Goal: Transaction & Acquisition: Book appointment/travel/reservation

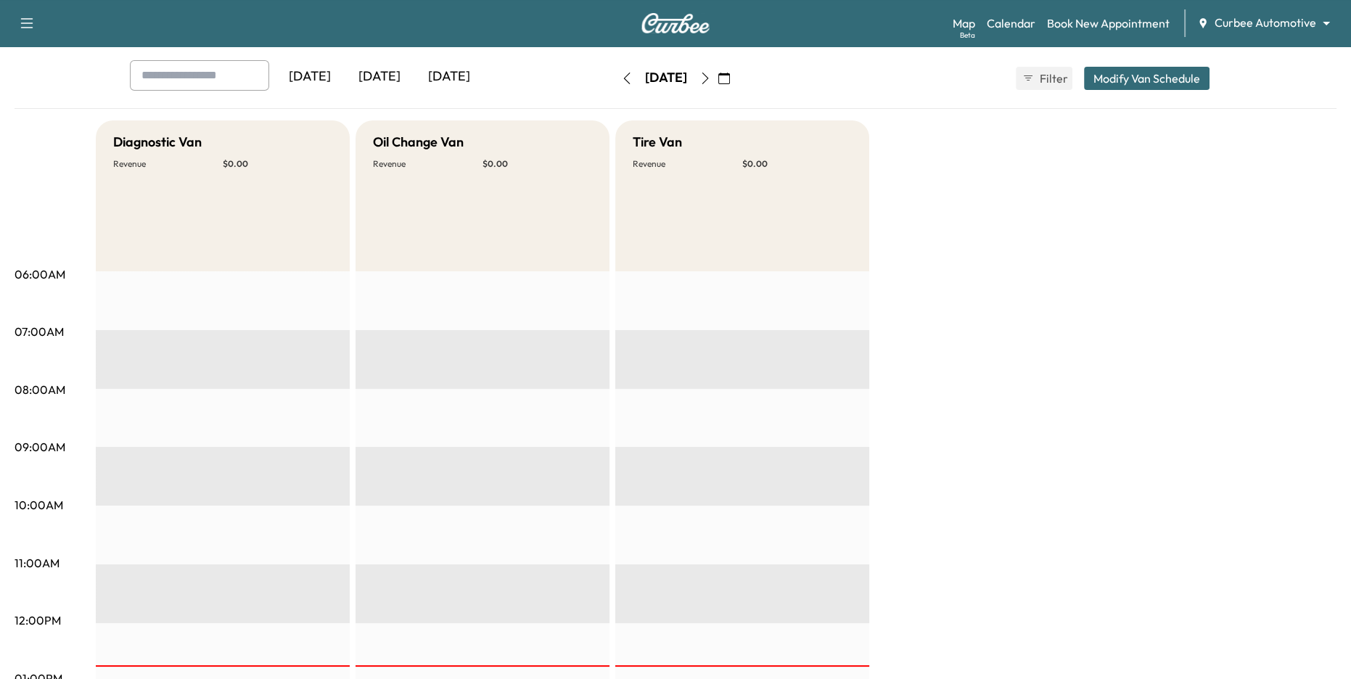
scroll to position [71, 0]
click at [1024, 10] on div "Map Beta Calendar Book New Appointment Curbee Automotive ******** ​" at bounding box center [1146, 23] width 387 height 28
click at [1020, 22] on link "Calendar" at bounding box center [1011, 23] width 49 height 17
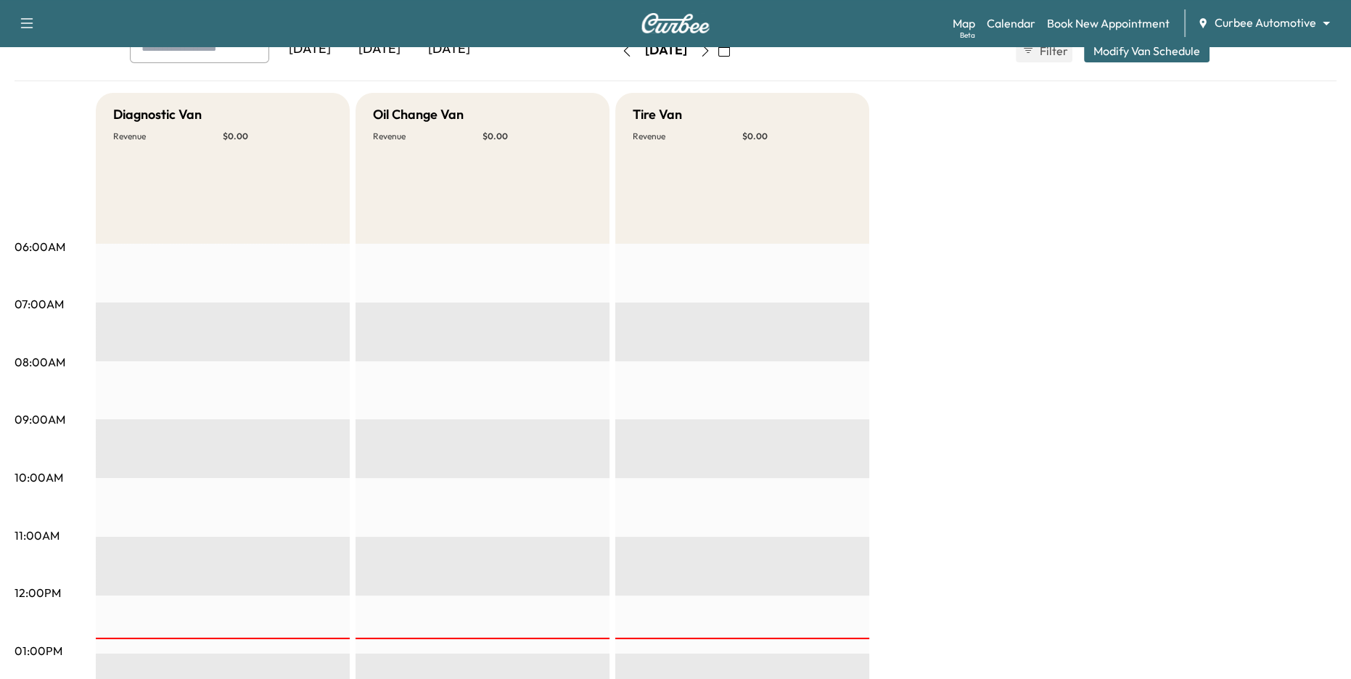
scroll to position [56, 0]
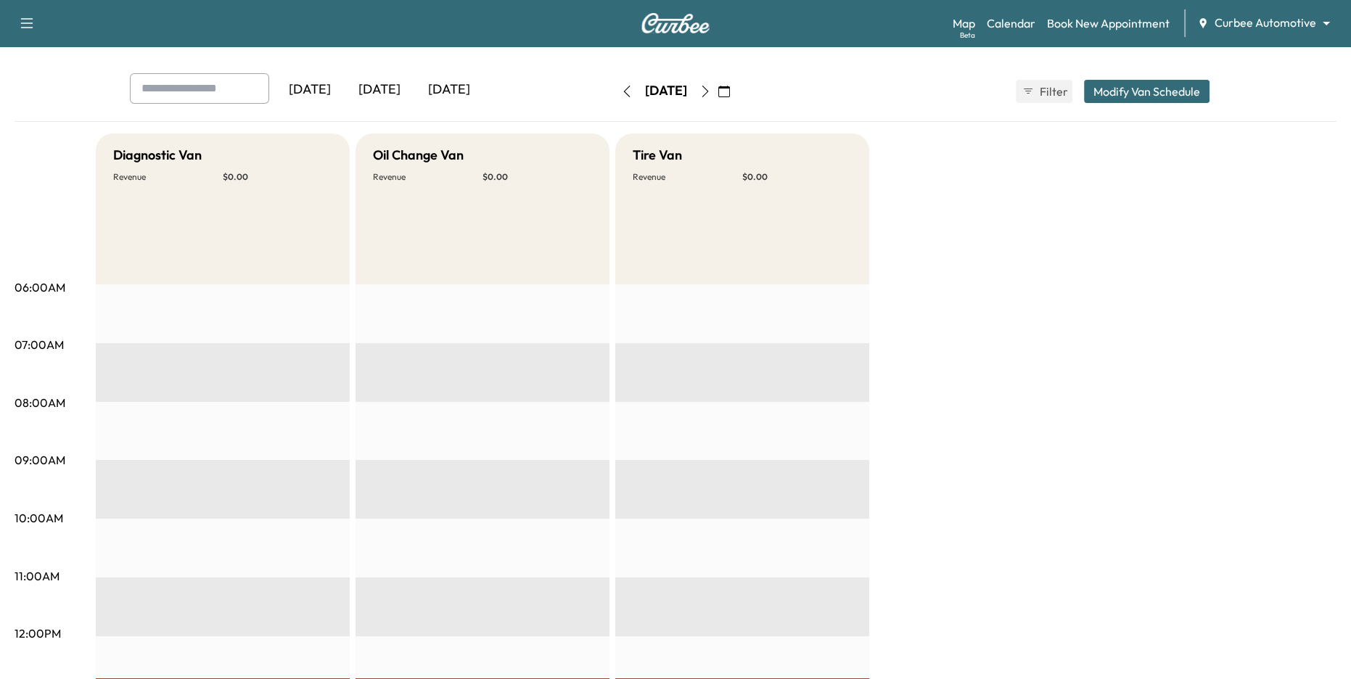
click at [711, 92] on icon "button" at bounding box center [705, 92] width 12 height 12
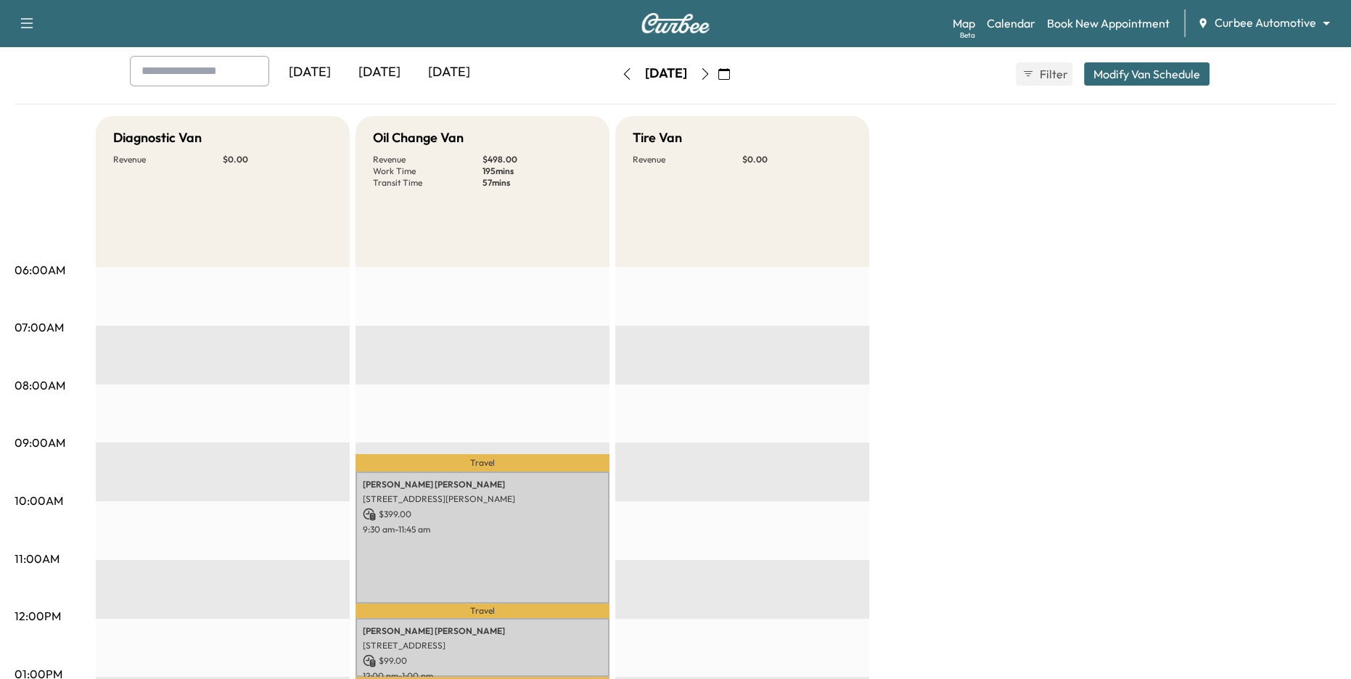
scroll to position [15, 0]
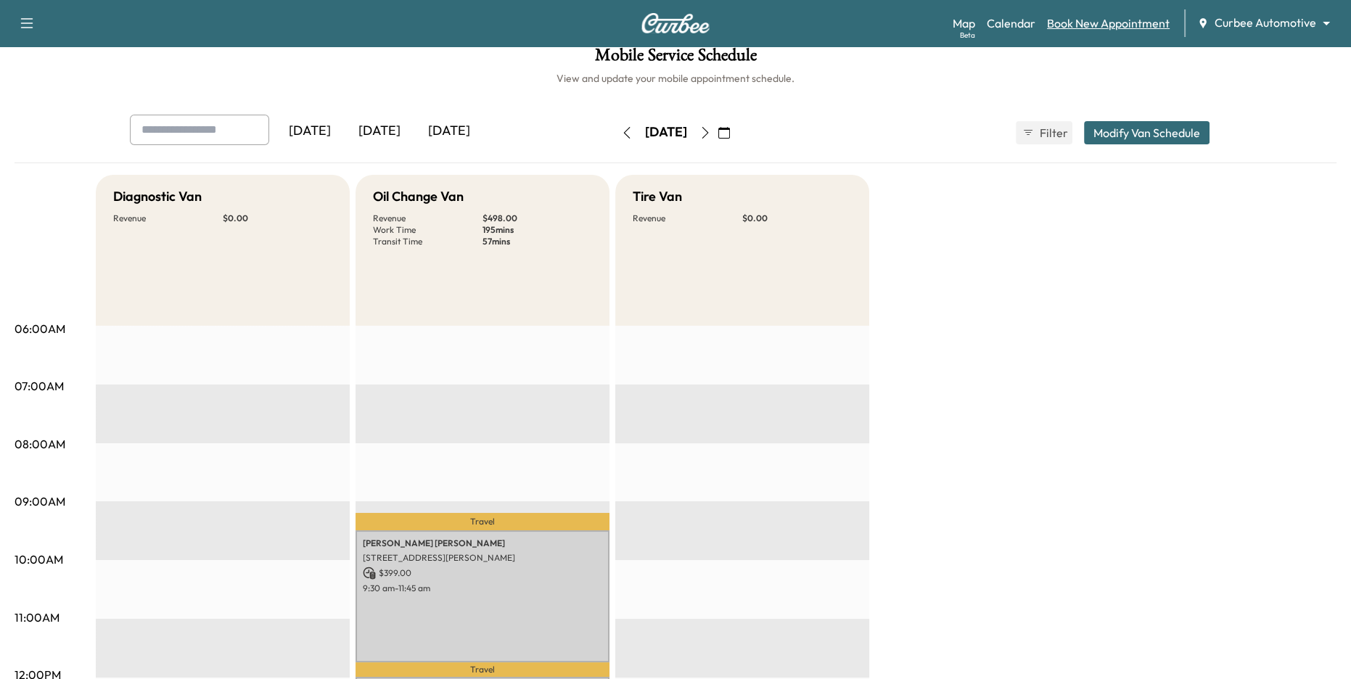
click at [1072, 29] on link "Book New Appointment" at bounding box center [1108, 23] width 123 height 17
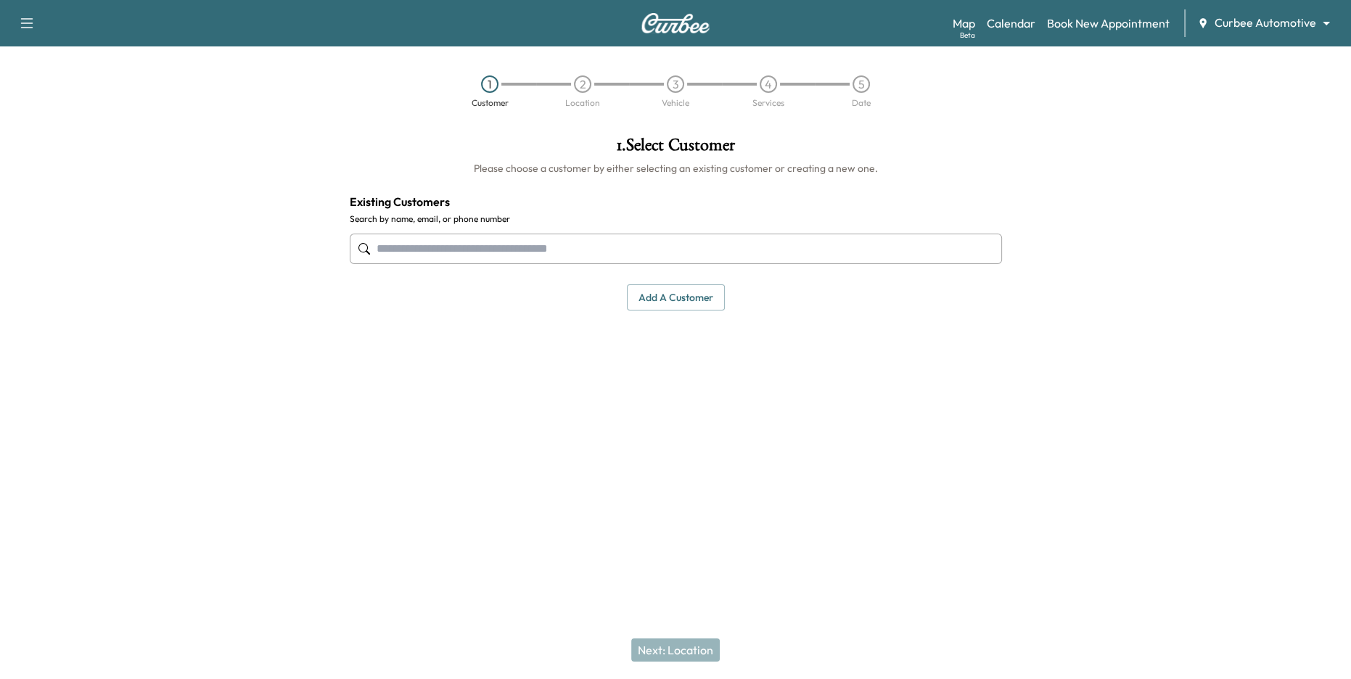
click at [770, 249] on input "text" at bounding box center [676, 249] width 652 height 30
type input "*"
click at [737, 250] on input "text" at bounding box center [676, 249] width 652 height 30
click at [575, 247] on input "text" at bounding box center [676, 249] width 652 height 30
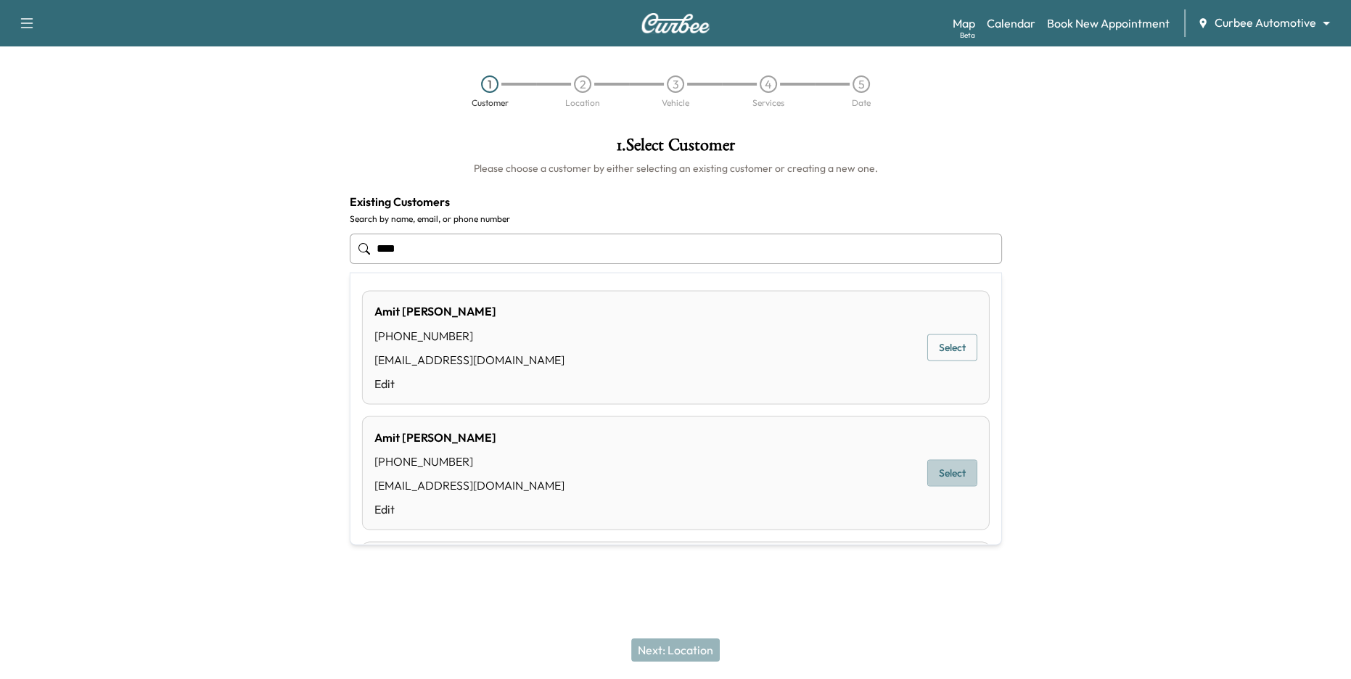
click at [957, 471] on button "Select" at bounding box center [952, 473] width 50 height 27
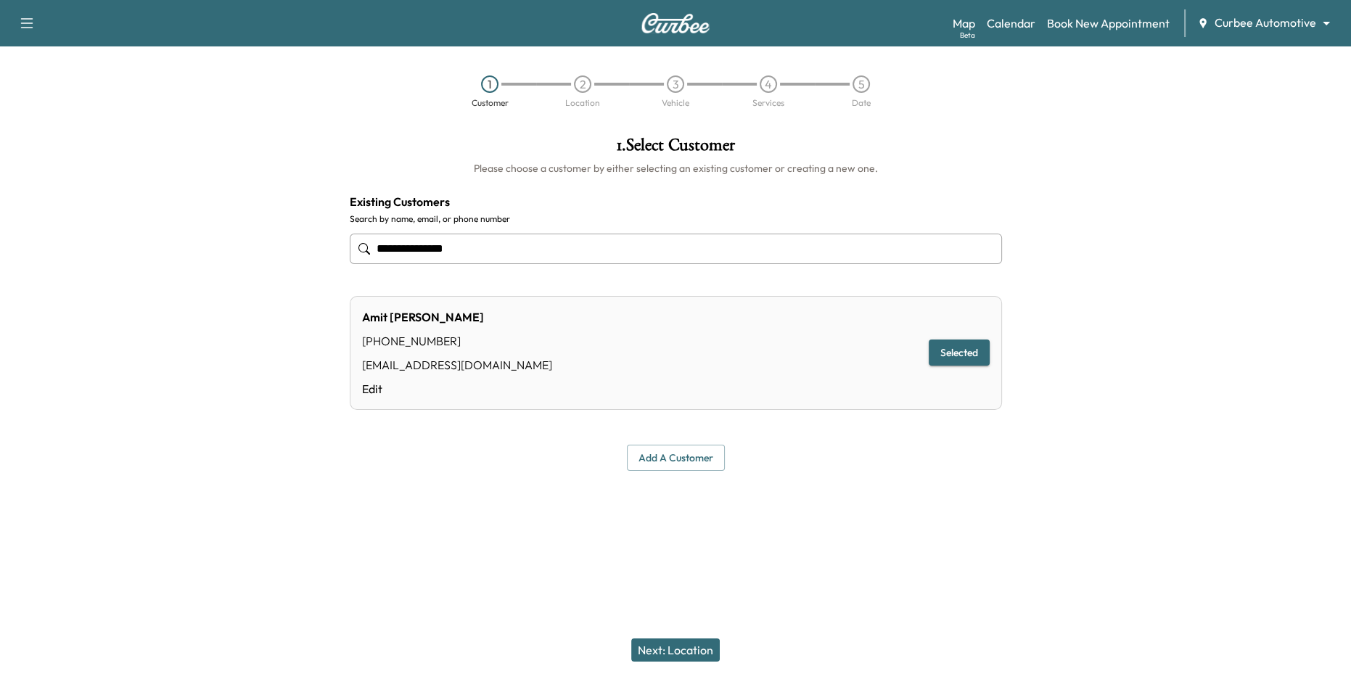
type input "**********"
click at [690, 655] on button "Next: Location" at bounding box center [675, 649] width 89 height 23
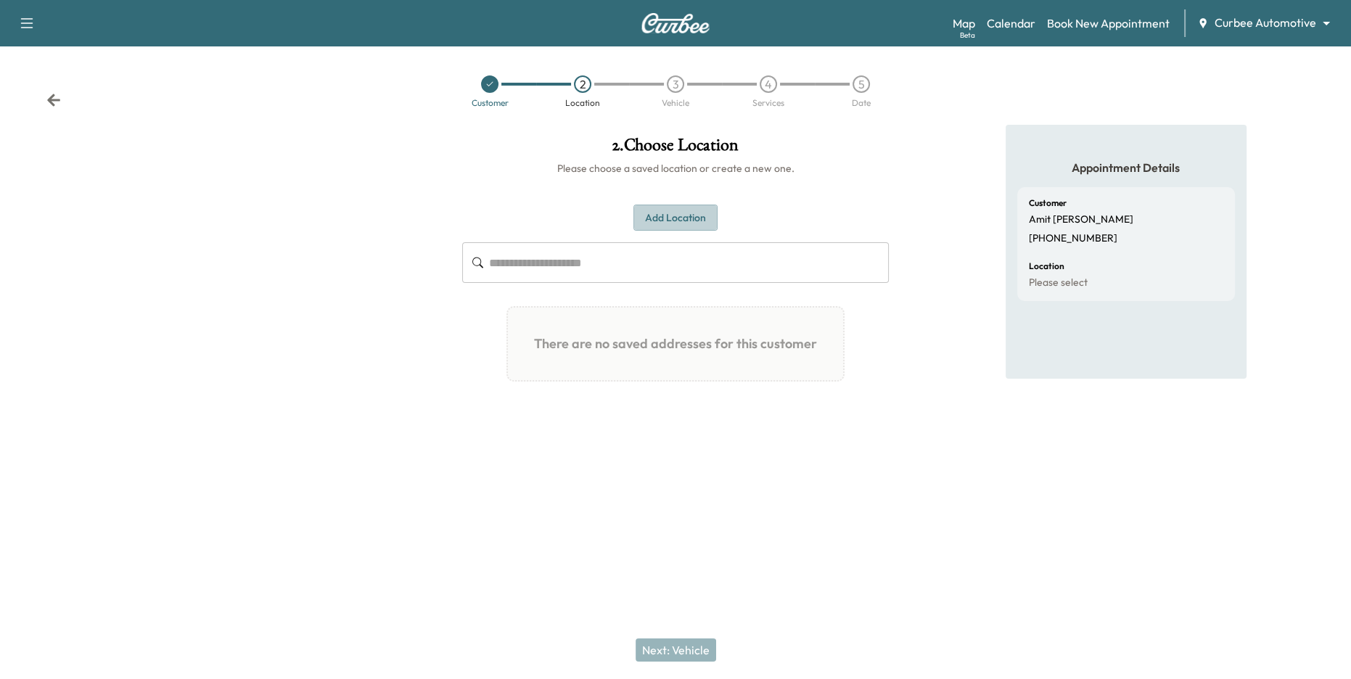
click at [685, 220] on button "Add Location" at bounding box center [675, 218] width 84 height 27
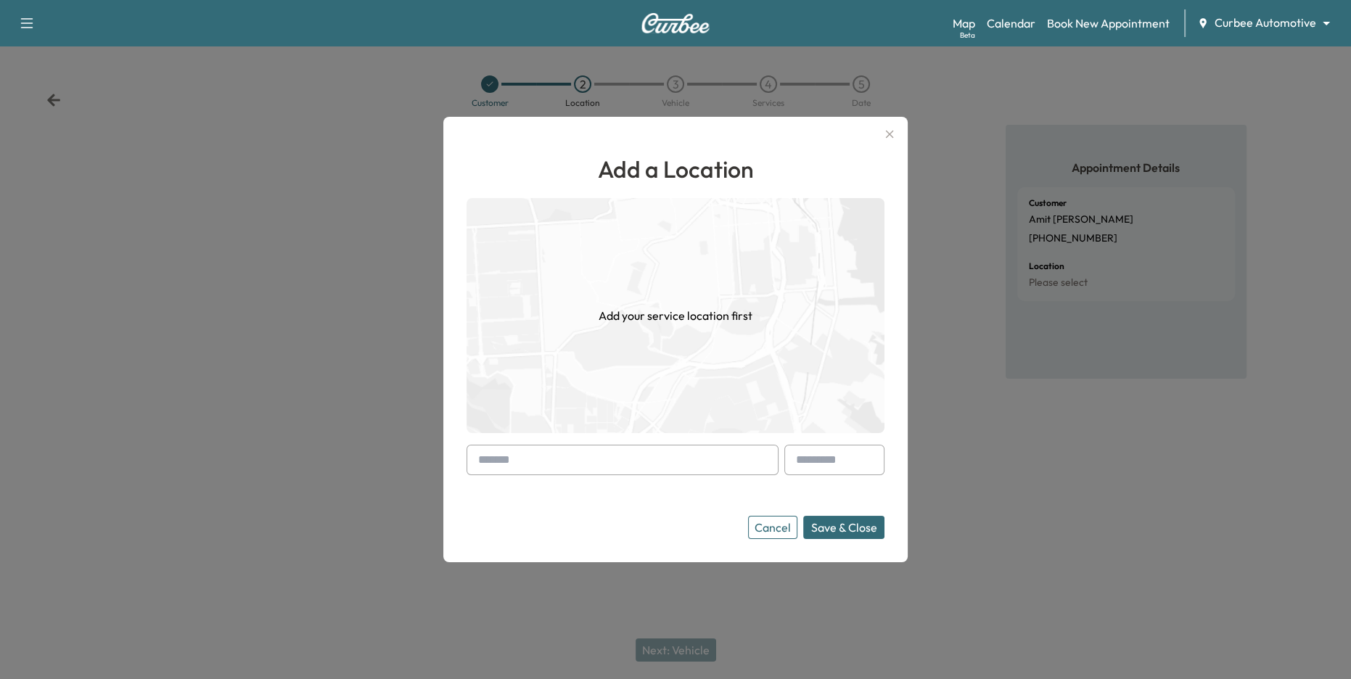
click at [641, 463] on input "text" at bounding box center [623, 460] width 312 height 30
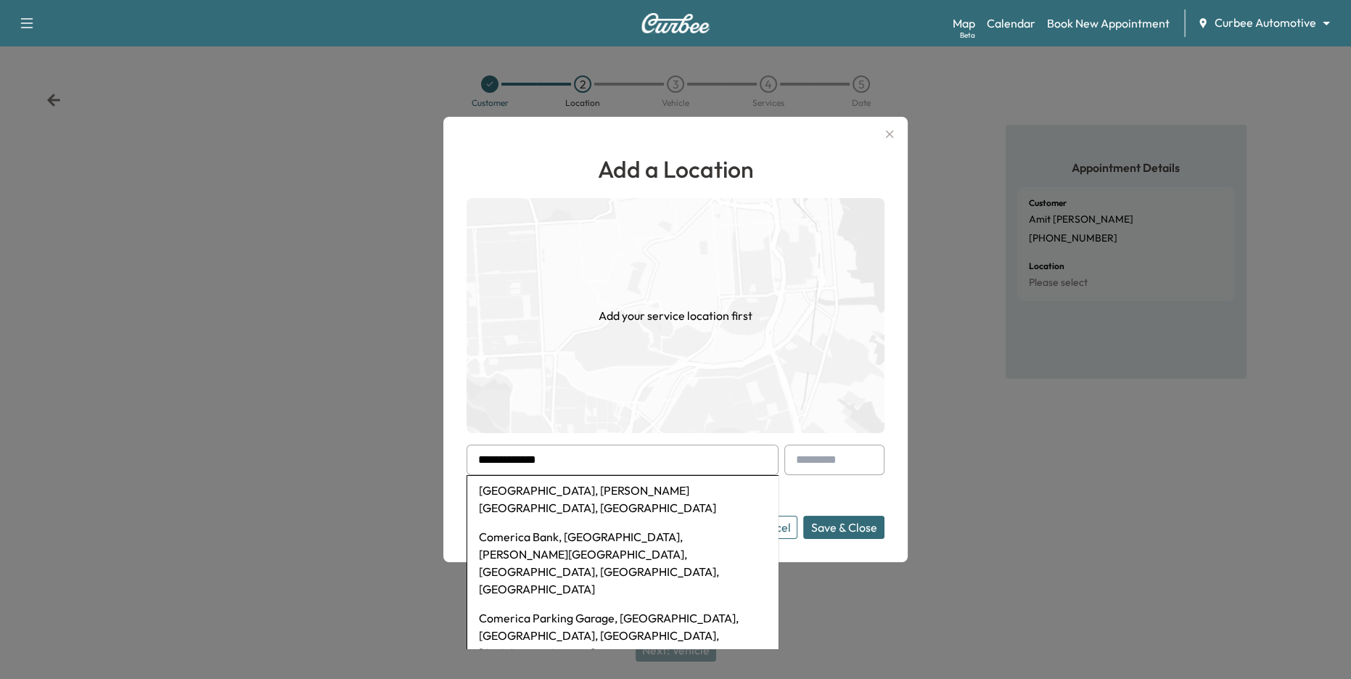
click at [652, 490] on li "[GEOGRAPHIC_DATA], [PERSON_NAME][GEOGRAPHIC_DATA], [GEOGRAPHIC_DATA]" at bounding box center [622, 499] width 311 height 46
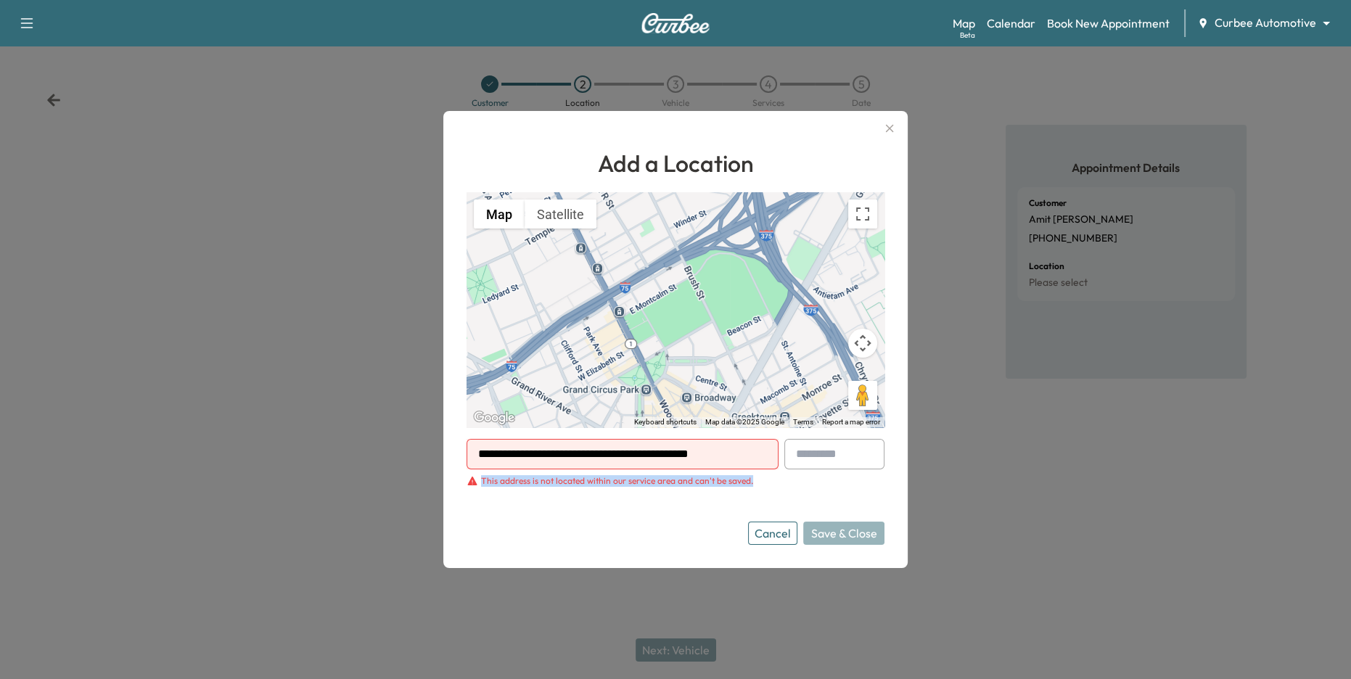
drag, startPoint x: 472, startPoint y: 480, endPoint x: 766, endPoint y: 486, distance: 294.6
click at [763, 486] on div "This address is not located within our service area and can't be saved." at bounding box center [676, 481] width 418 height 12
click at [773, 488] on form "**********" at bounding box center [676, 492] width 418 height 106
click at [701, 457] on input "**********" at bounding box center [623, 454] width 312 height 30
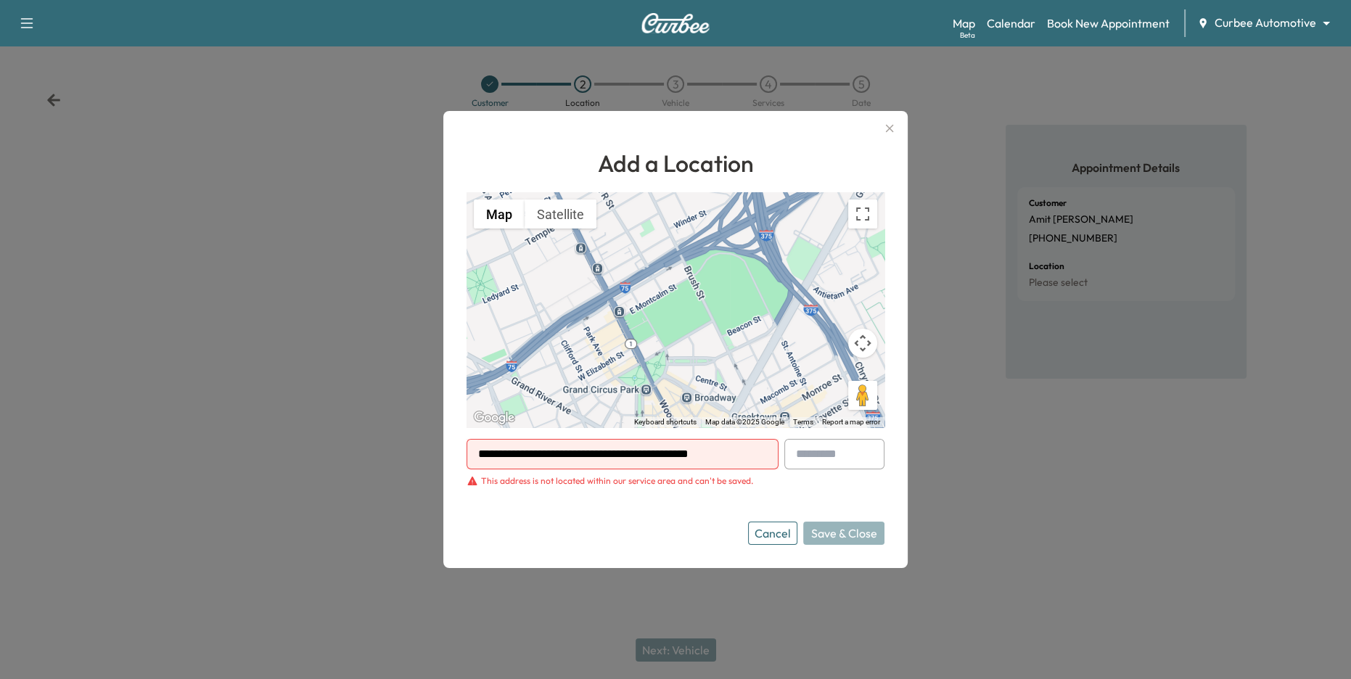
click at [701, 457] on input "**********" at bounding box center [623, 454] width 312 height 30
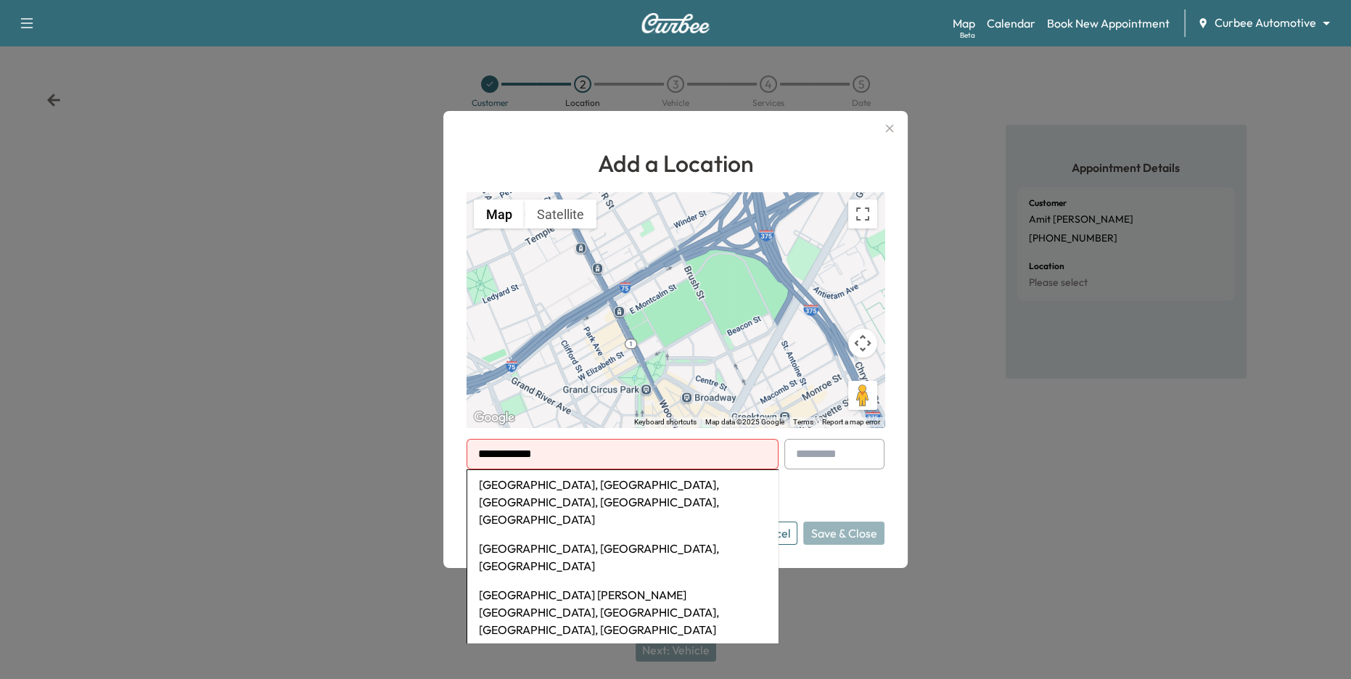
click at [671, 490] on li "[GEOGRAPHIC_DATA], [GEOGRAPHIC_DATA], [GEOGRAPHIC_DATA], [GEOGRAPHIC_DATA], [GE…" at bounding box center [622, 502] width 311 height 64
type input "**********"
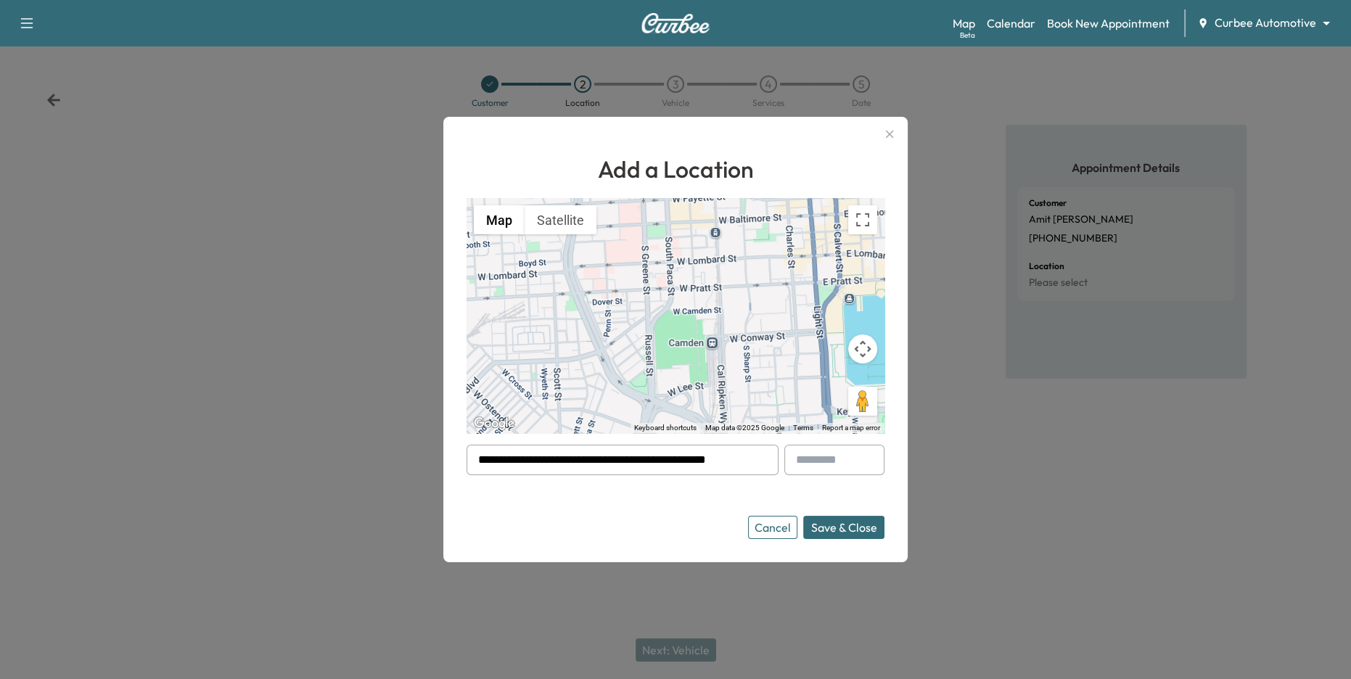
click at [840, 527] on button "Save & Close" at bounding box center [843, 527] width 81 height 23
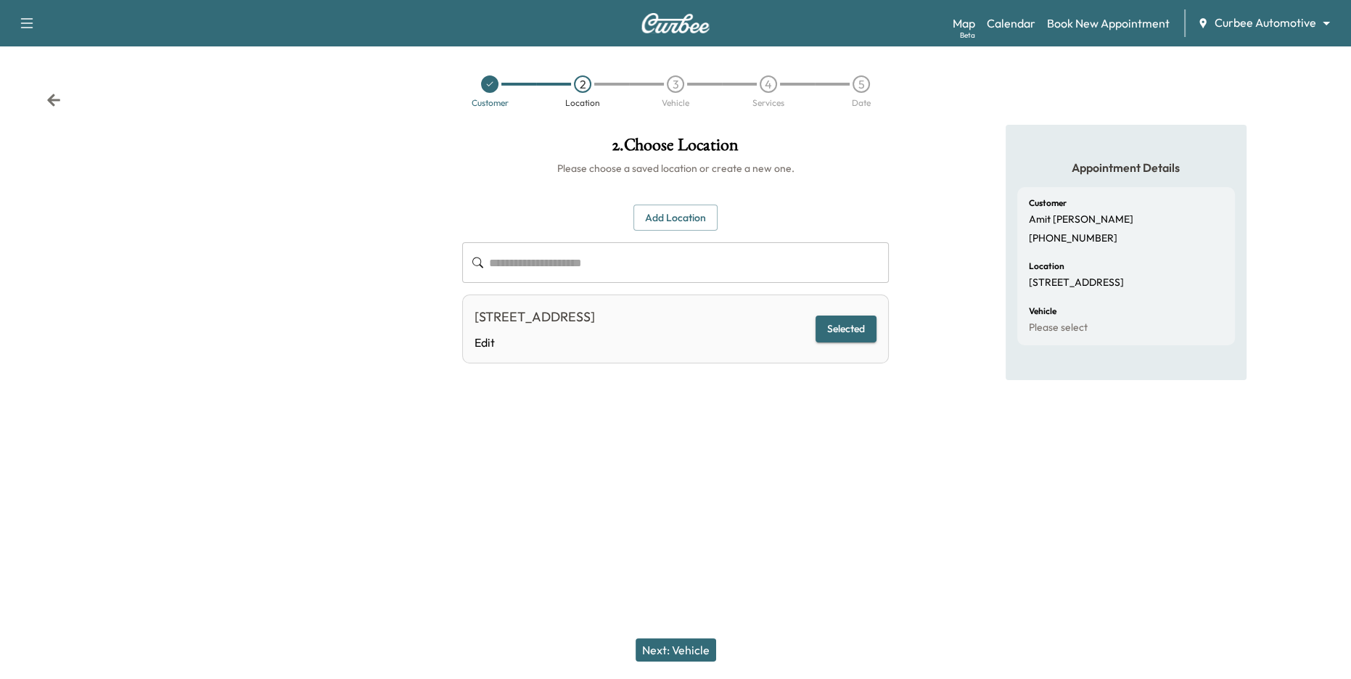
click at [675, 652] on button "Next: Vehicle" at bounding box center [676, 649] width 81 height 23
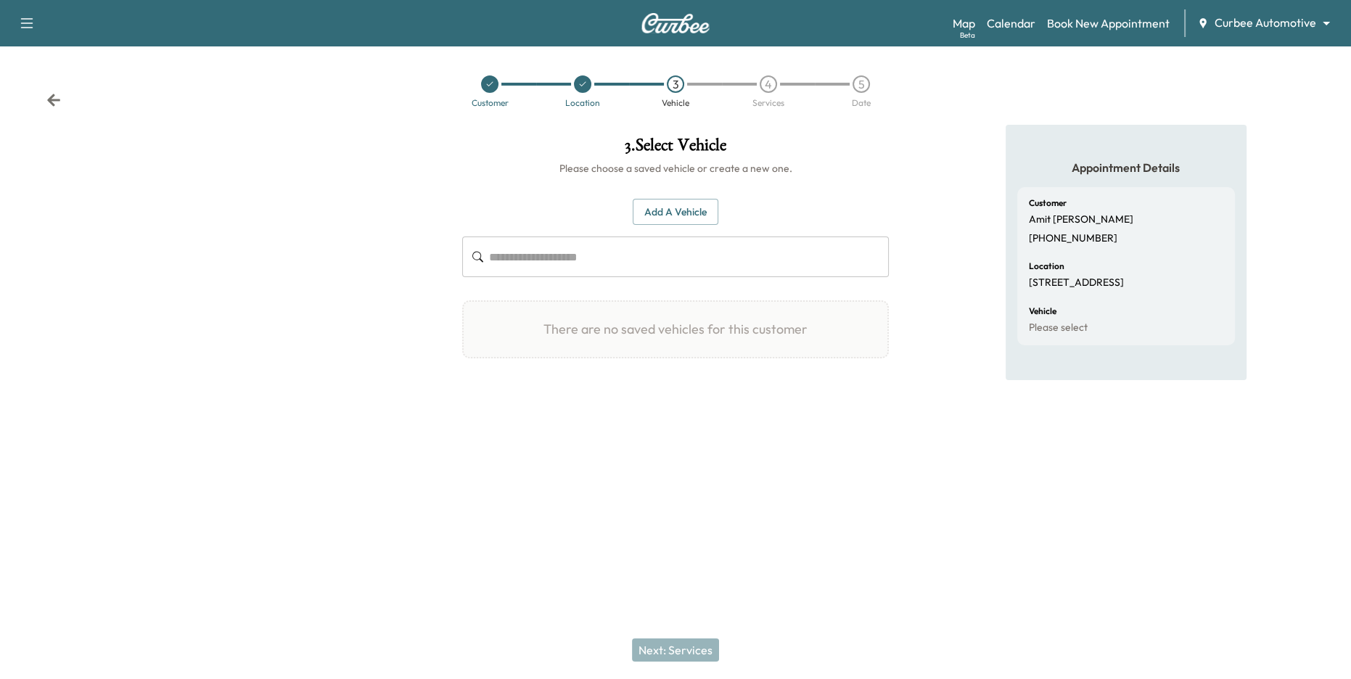
click at [681, 223] on button "Add a Vehicle" at bounding box center [676, 212] width 86 height 27
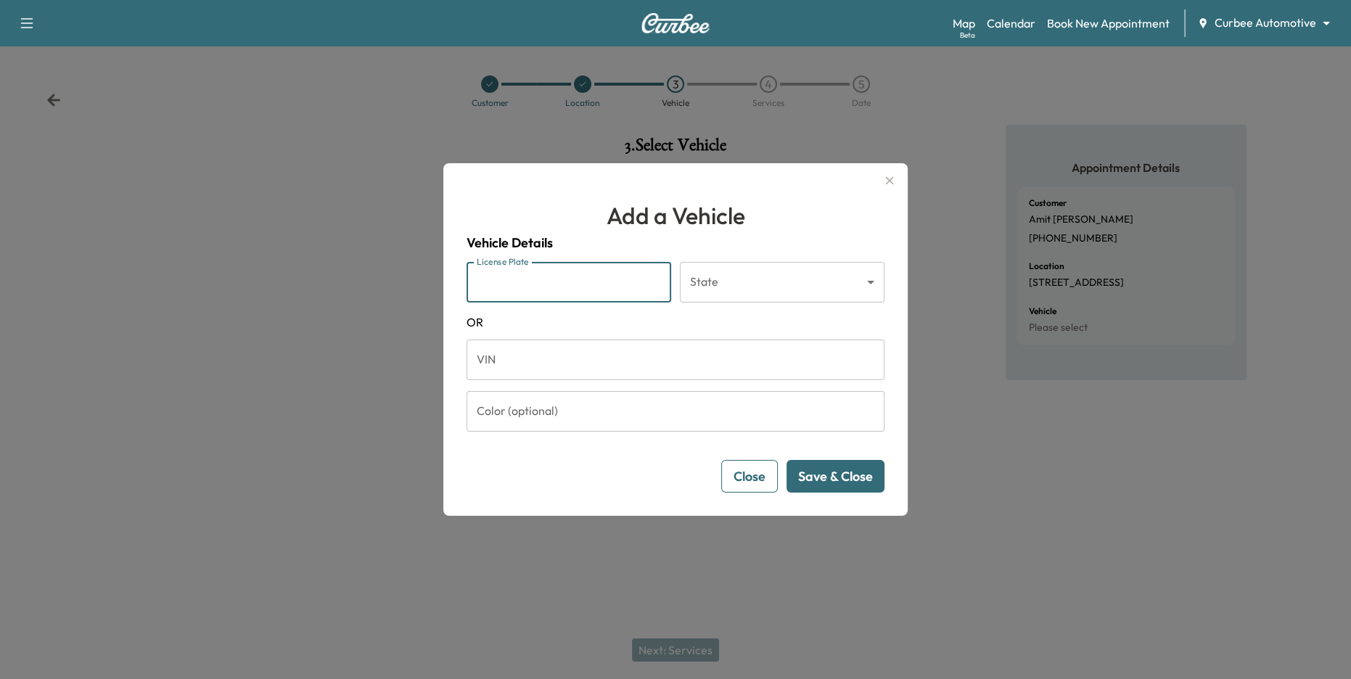
click at [525, 281] on input "License Plate" at bounding box center [569, 282] width 205 height 41
type input "*******"
click at [714, 287] on body "Support Log Out Map Beta Calendar Book New Appointment Curbee Automotive ******…" at bounding box center [675, 339] width 1351 height 679
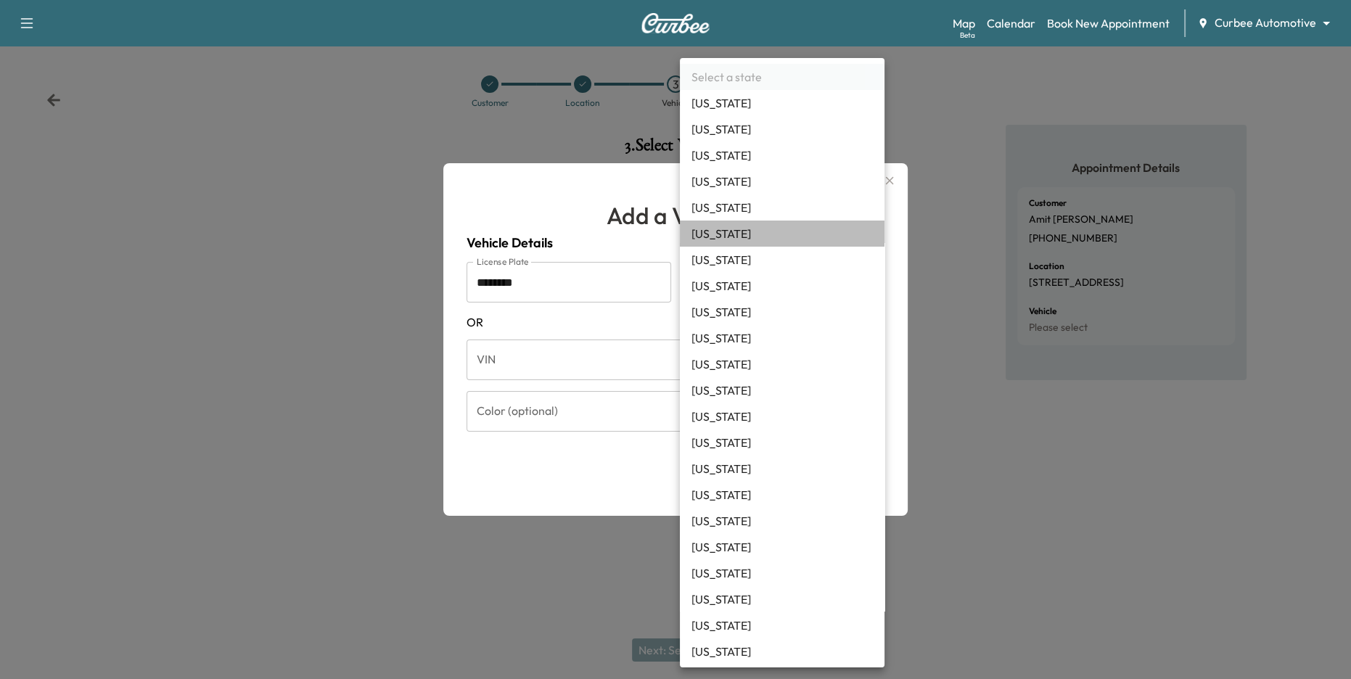
click at [735, 239] on li "[US_STATE]" at bounding box center [782, 234] width 205 height 26
type input "**"
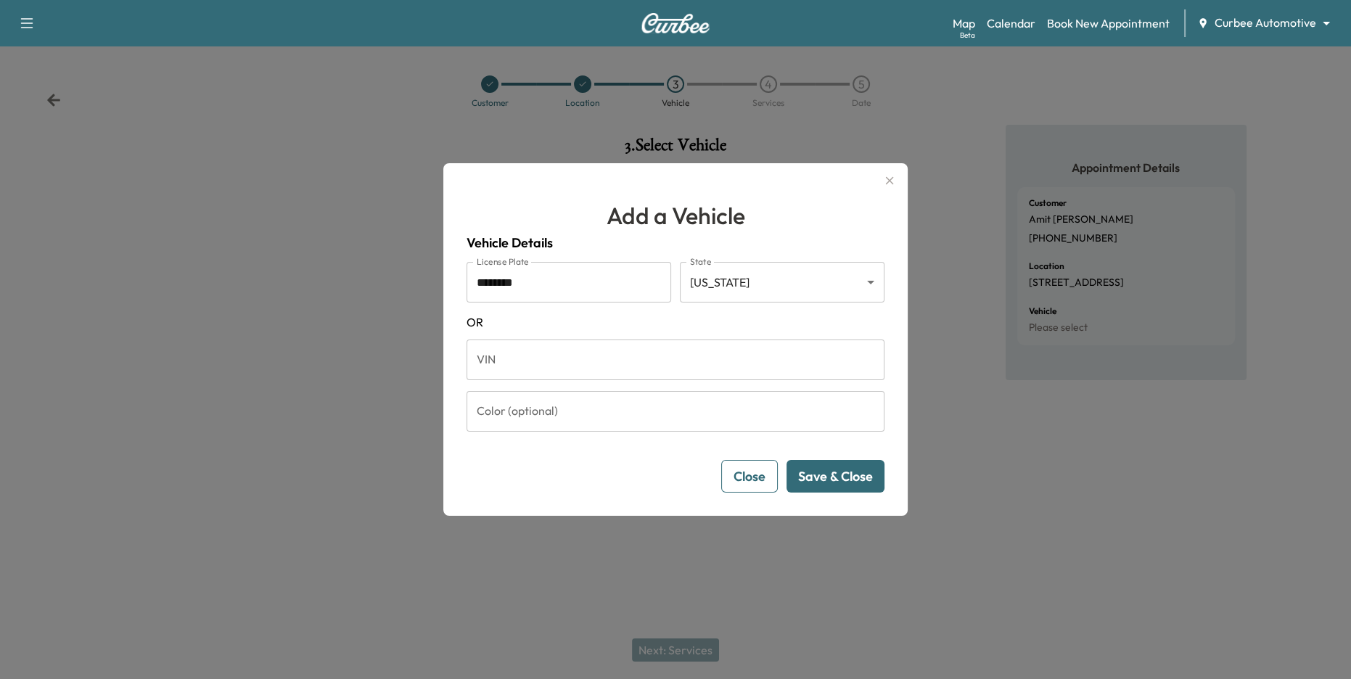
click at [834, 469] on button "Save & Close" at bounding box center [835, 476] width 98 height 33
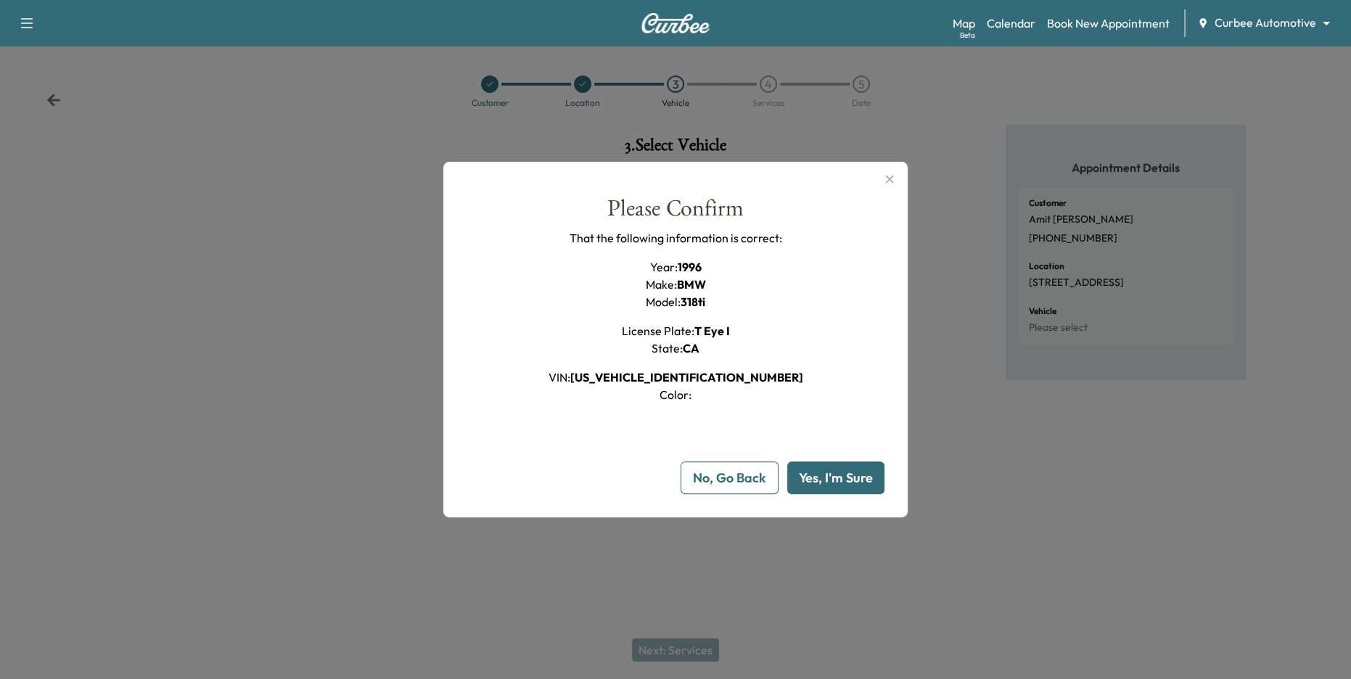
click at [829, 482] on button "Yes, I'm Sure" at bounding box center [835, 477] width 97 height 33
type input "**"
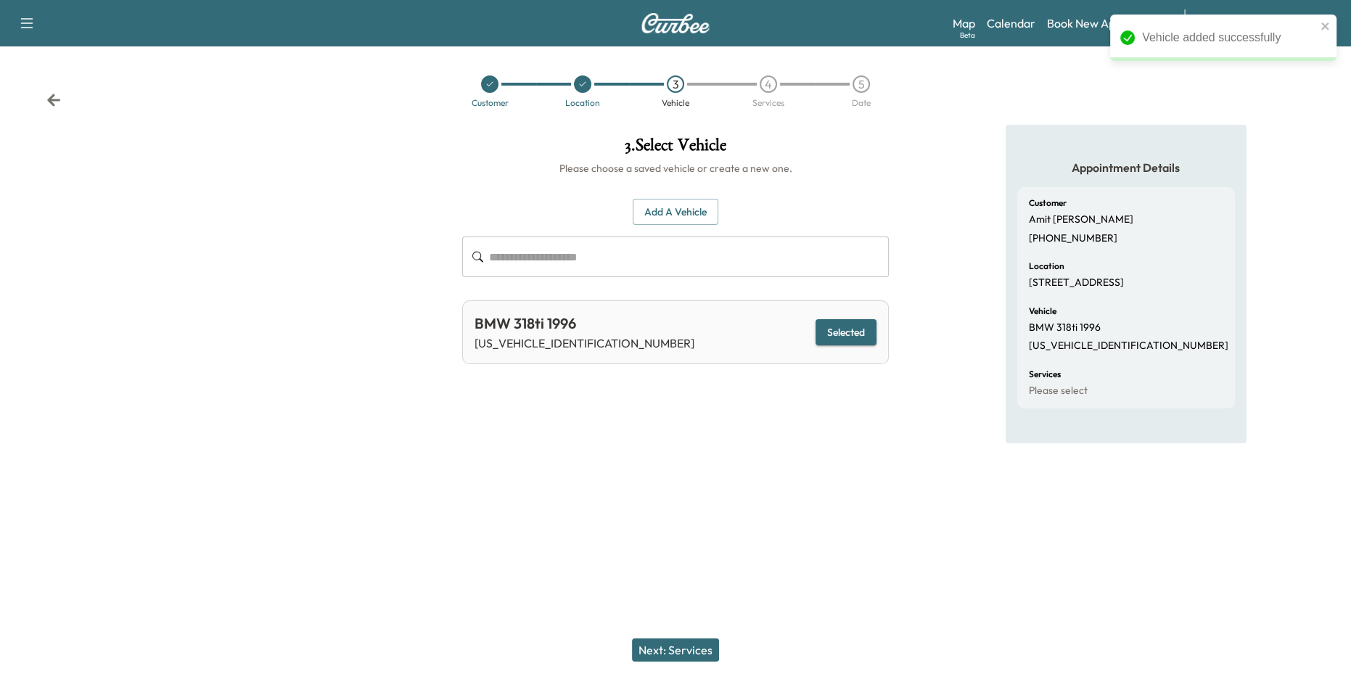
click at [690, 656] on button "Next: Services" at bounding box center [675, 649] width 87 height 23
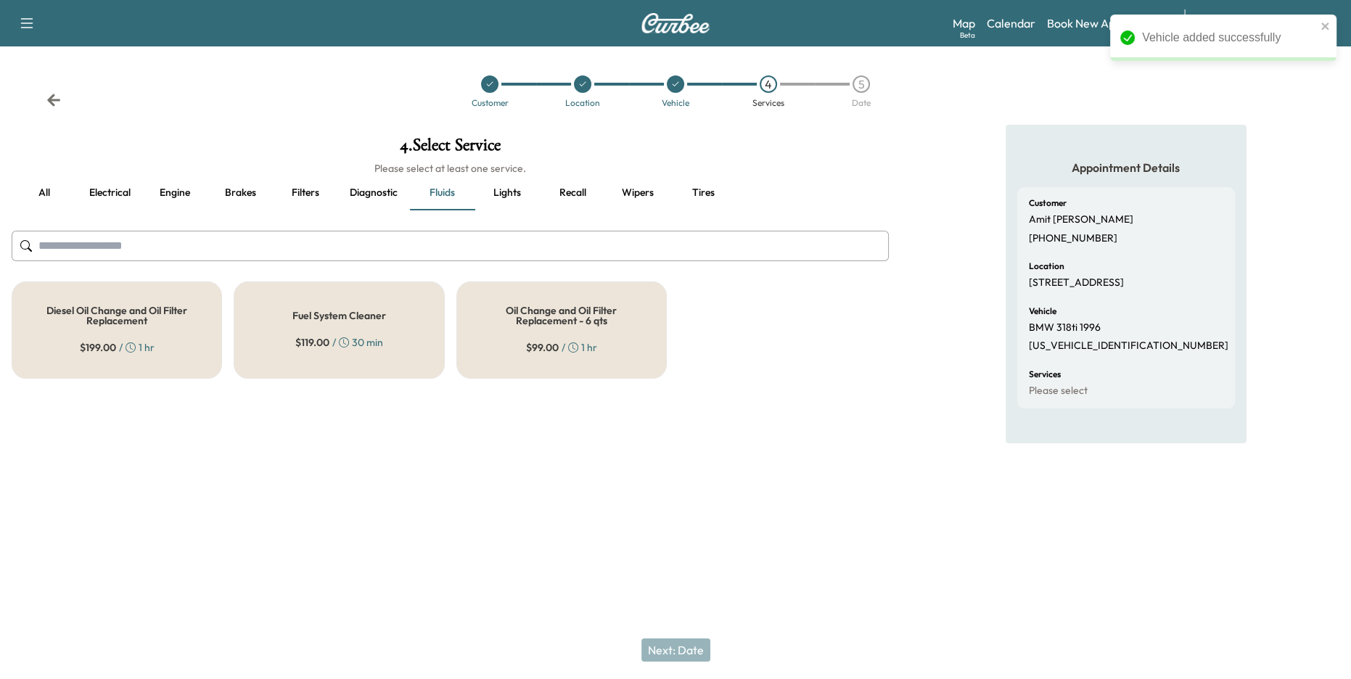
click at [44, 192] on button "all" at bounding box center [44, 193] width 65 height 35
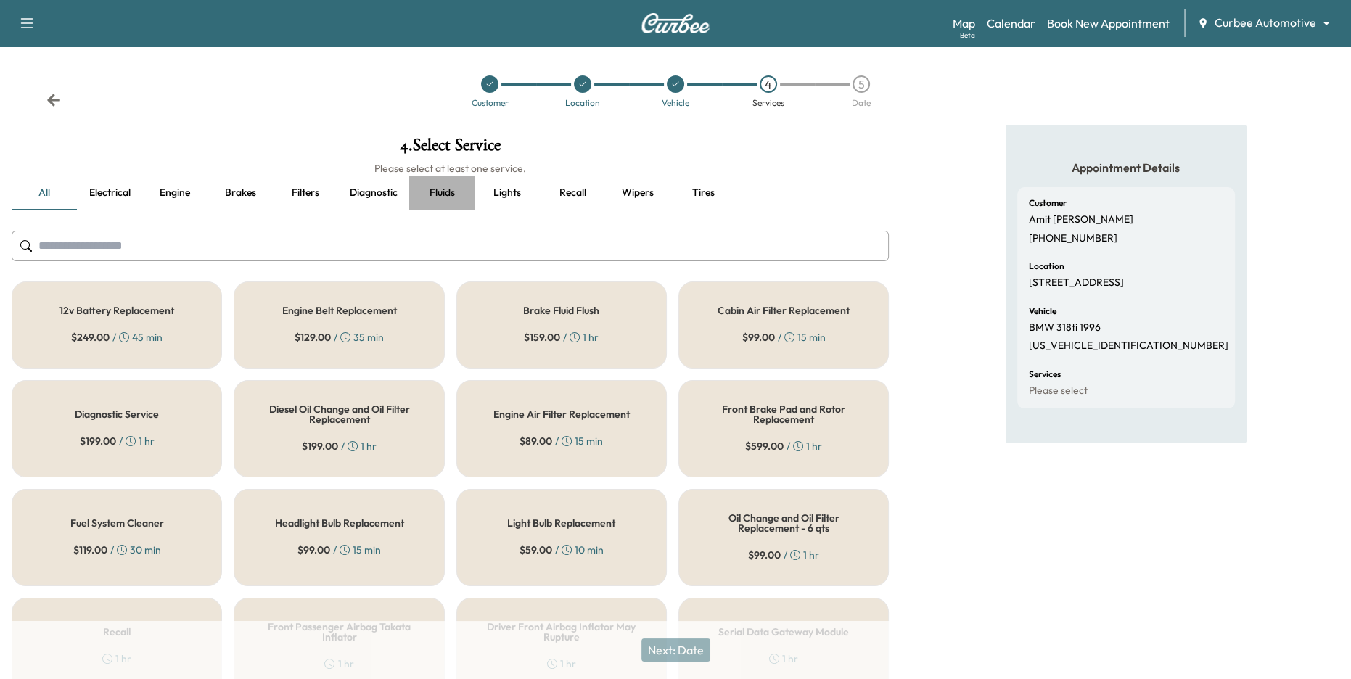
click at [443, 192] on button "Fluids" at bounding box center [441, 193] width 65 height 35
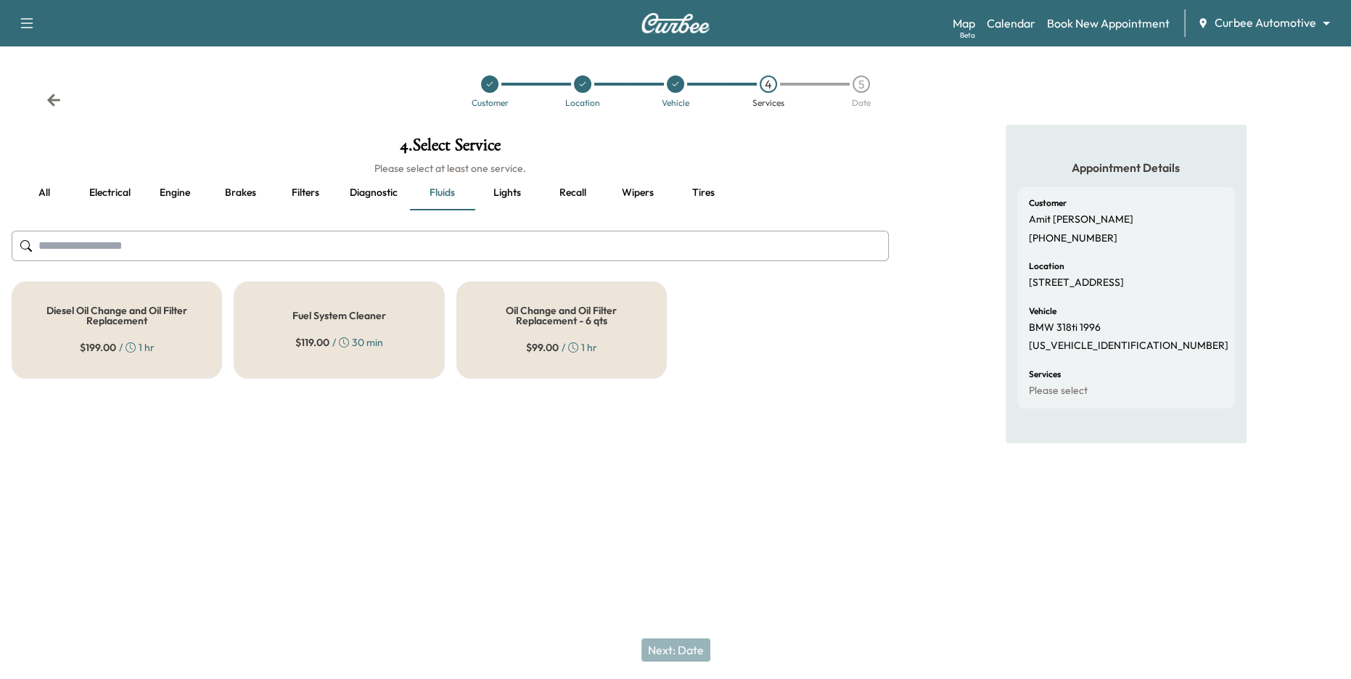
click at [555, 323] on h5 "Oil Change and Oil Filter Replacement - 6 qts" at bounding box center [561, 315] width 163 height 20
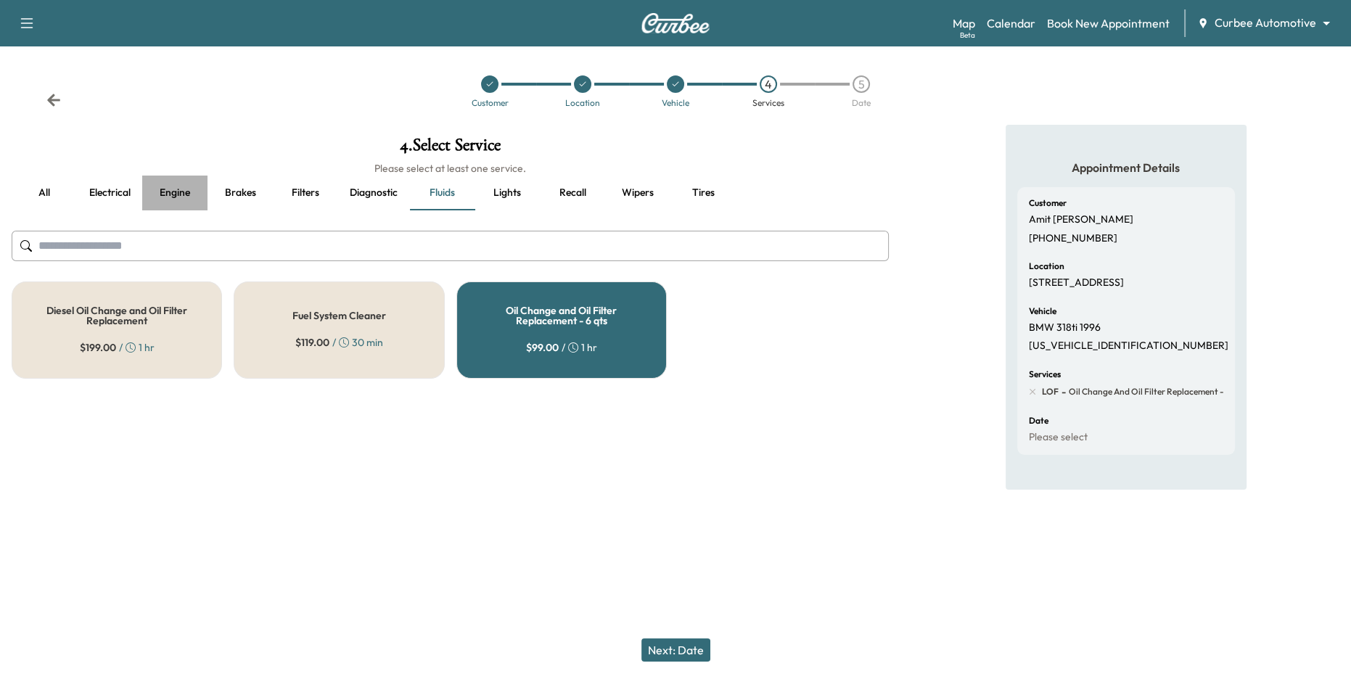
click at [178, 196] on button "Engine" at bounding box center [174, 193] width 65 height 35
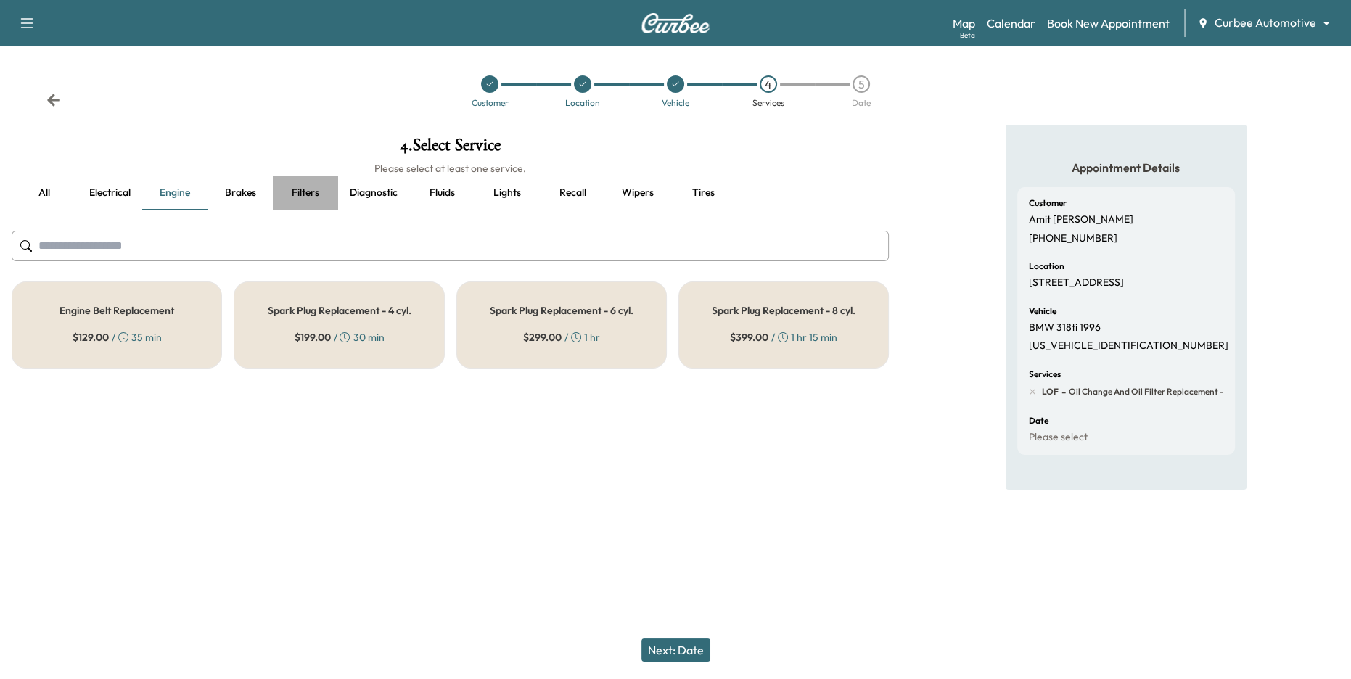
click at [314, 186] on button "Filters" at bounding box center [305, 193] width 65 height 35
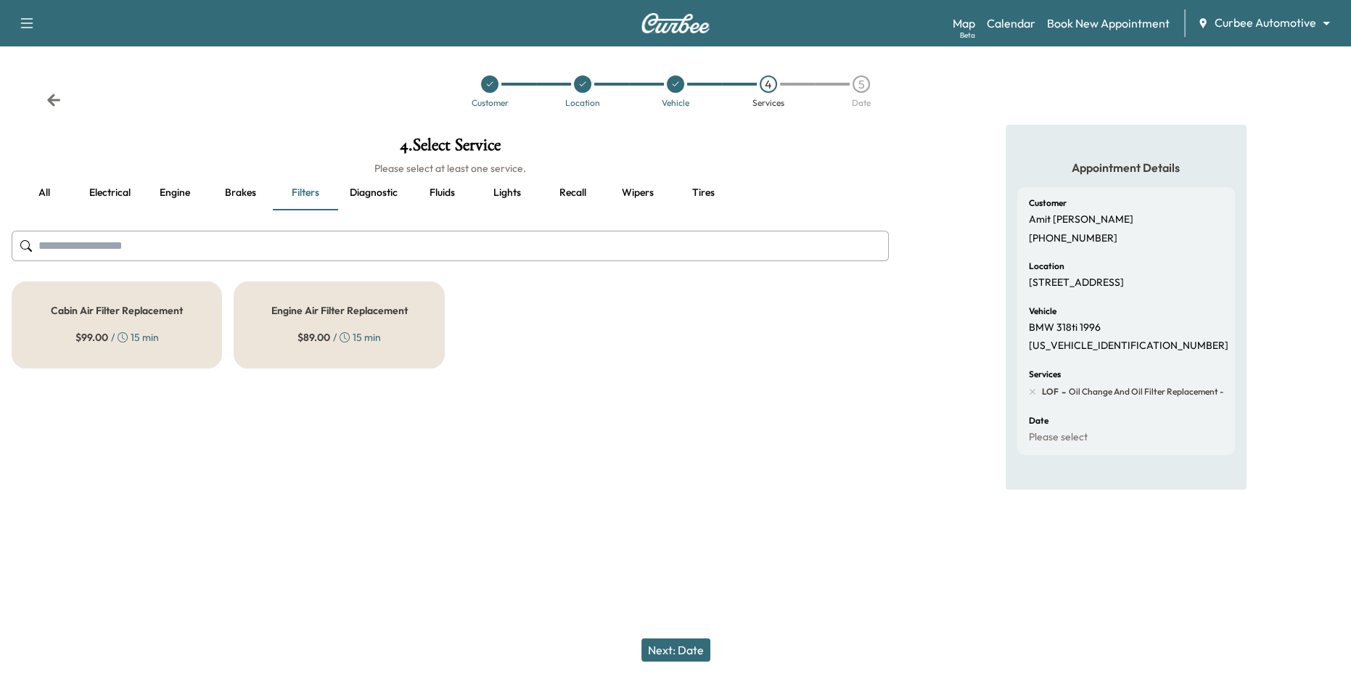
click at [357, 319] on div "Engine Air Filter Replacement $ 89.00 / 15 min" at bounding box center [339, 324] width 210 height 87
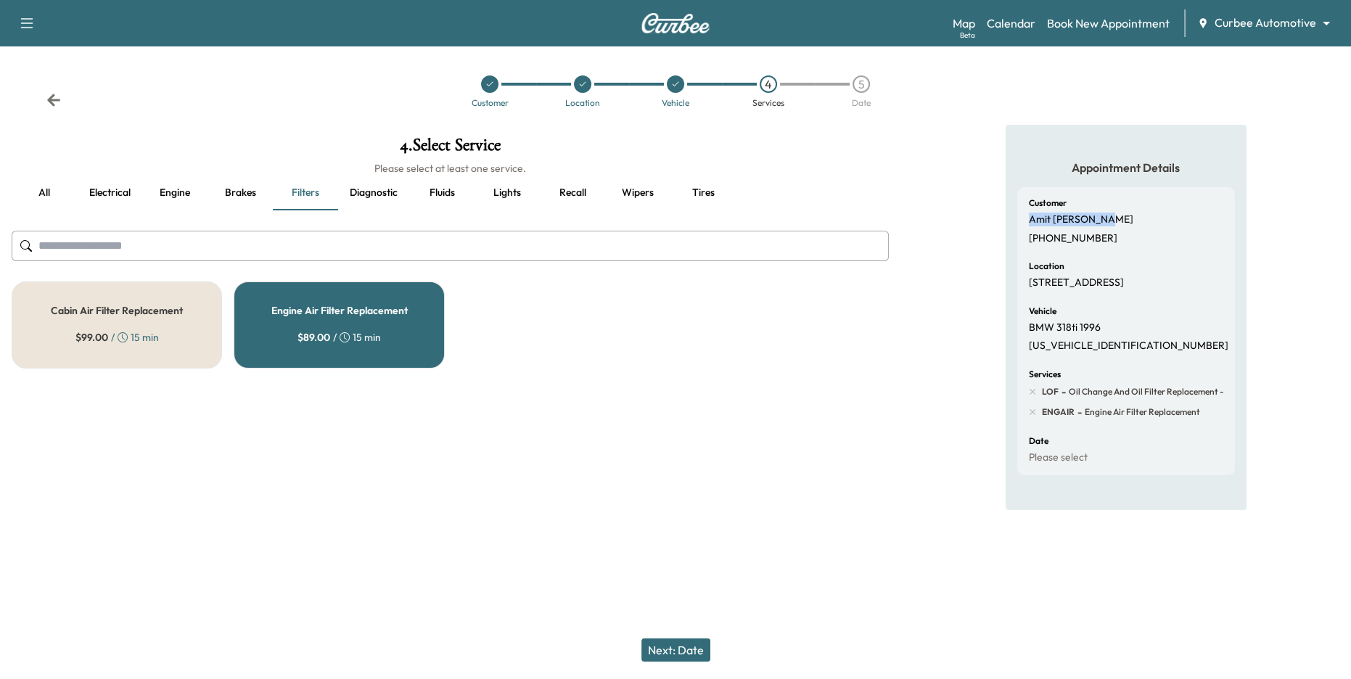
drag, startPoint x: 1019, startPoint y: 218, endPoint x: 1080, endPoint y: 229, distance: 61.2
click at [1080, 229] on div "Customer [PERSON_NAME] [PHONE_NUMBER] Location [STREET_ADDRESS] Vehicle BMW 318…" at bounding box center [1126, 331] width 218 height 288
drag, startPoint x: 1034, startPoint y: 284, endPoint x: 1073, endPoint y: 318, distance: 51.9
click at [1072, 308] on div "Customer [PERSON_NAME] [PHONE_NUMBER] Location [STREET_ADDRESS] Vehicle BMW 318…" at bounding box center [1126, 331] width 218 height 288
drag, startPoint x: 1030, startPoint y: 342, endPoint x: 1093, endPoint y: 363, distance: 66.3
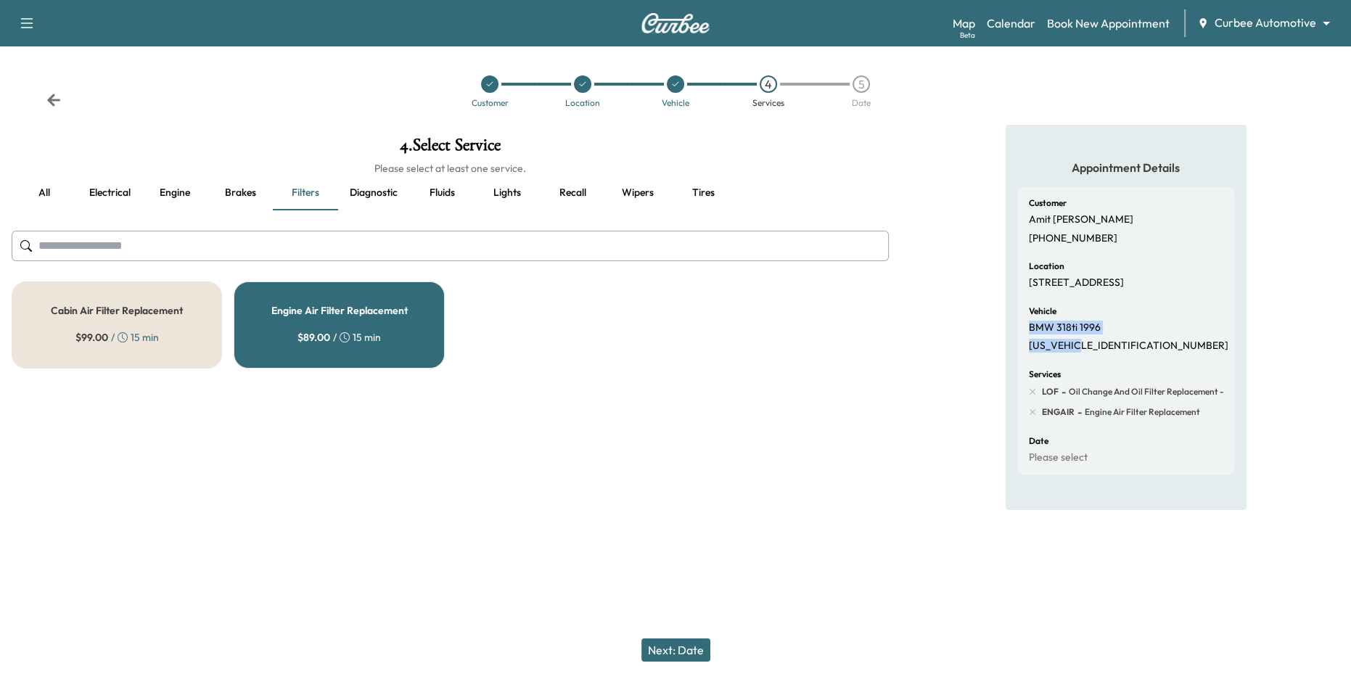
click at [1093, 353] on div "Vehicle BMW 318ti 1996 [US_VEHICLE_IDENTIFICATION_NUMBER]" at bounding box center [1126, 330] width 194 height 46
click at [675, 646] on button "Next: Date" at bounding box center [675, 649] width 69 height 23
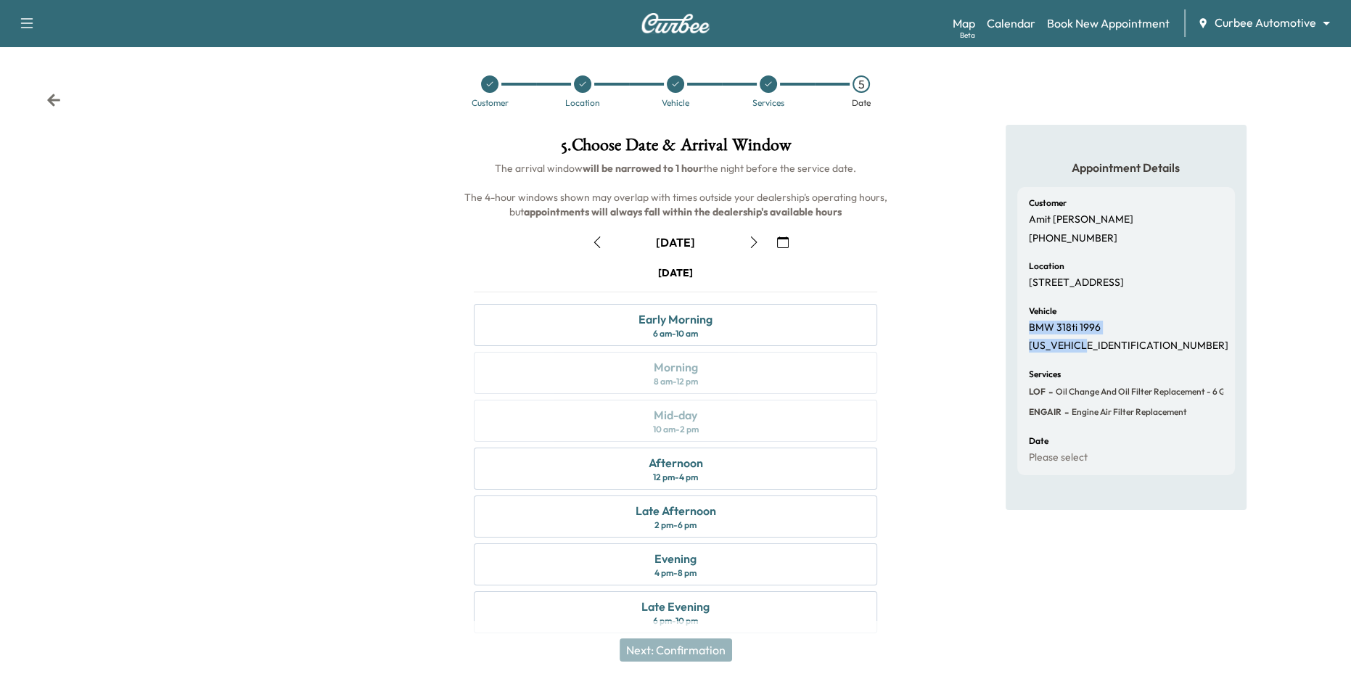
scroll to position [16, 0]
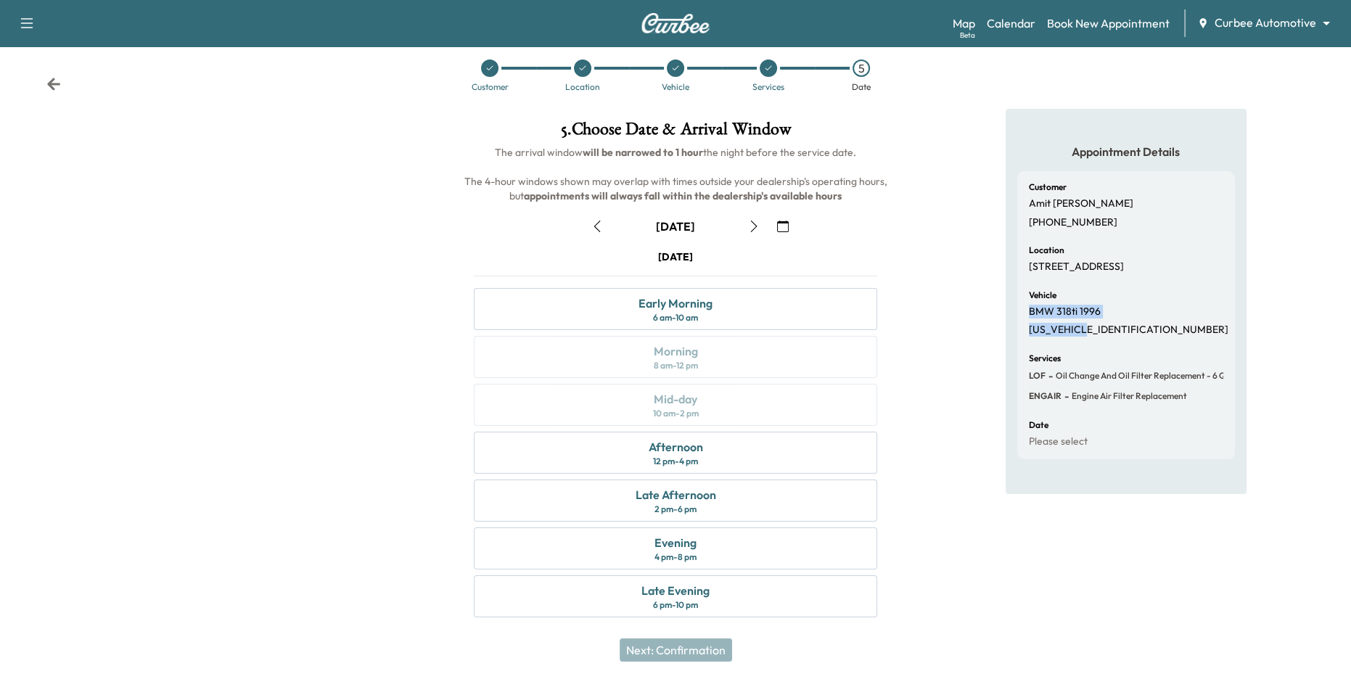
drag, startPoint x: 615, startPoint y: 260, endPoint x: 736, endPoint y: 258, distance: 121.2
click at [725, 260] on div "[DATE]" at bounding box center [676, 257] width 404 height 15
drag, startPoint x: 491, startPoint y: 151, endPoint x: 628, endPoint y: 157, distance: 137.3
click at [627, 157] on h6 "The arrival window will be narrowed to 1 hour the night before the service date…" at bounding box center [675, 174] width 427 height 58
click at [645, 174] on span "The arrival window will be narrowed to 1 hour the night before the service date…" at bounding box center [676, 174] width 425 height 57
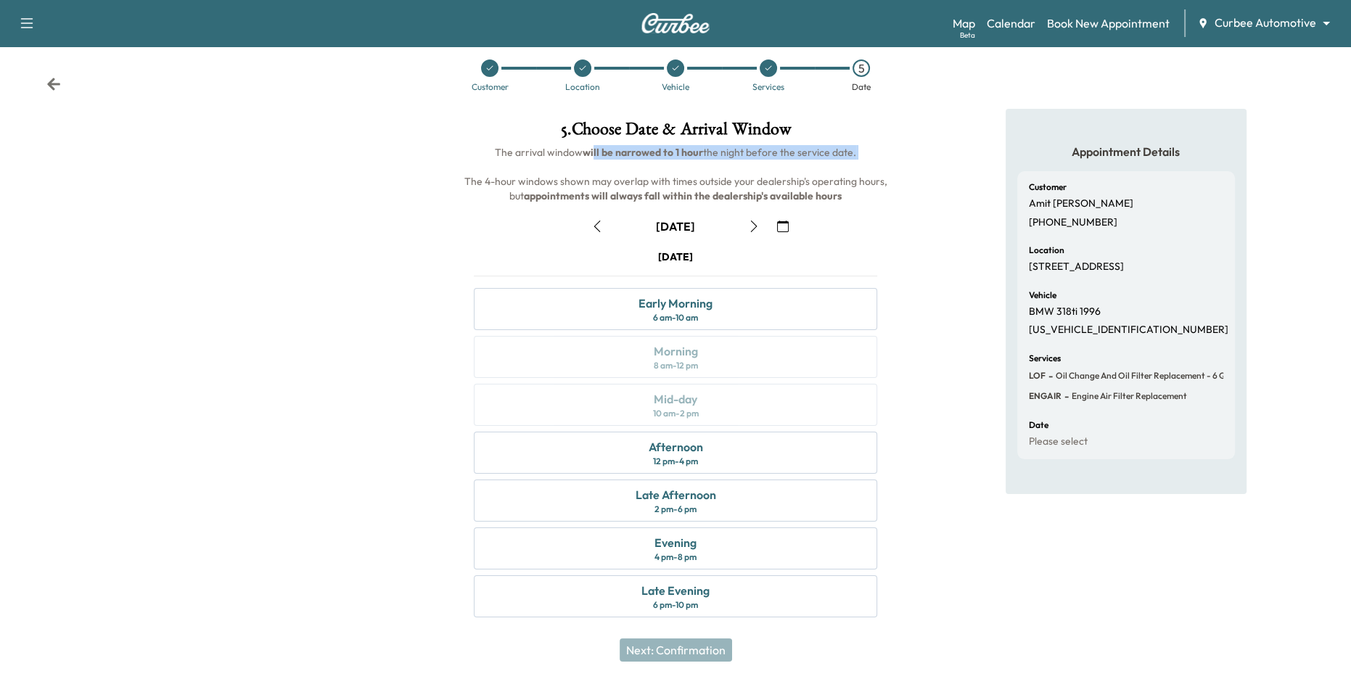
drag, startPoint x: 589, startPoint y: 152, endPoint x: 674, endPoint y: 168, distance: 86.4
click at [674, 168] on h6 "The arrival window will be narrowed to 1 hour the night before the service date…" at bounding box center [675, 174] width 427 height 58
drag, startPoint x: 498, startPoint y: 145, endPoint x: 487, endPoint y: 149, distance: 11.7
click at [498, 146] on span "The arrival window will be narrowed to 1 hour the night before the service date…" at bounding box center [676, 174] width 425 height 57
drag, startPoint x: 485, startPoint y: 150, endPoint x: 798, endPoint y: 149, distance: 313.4
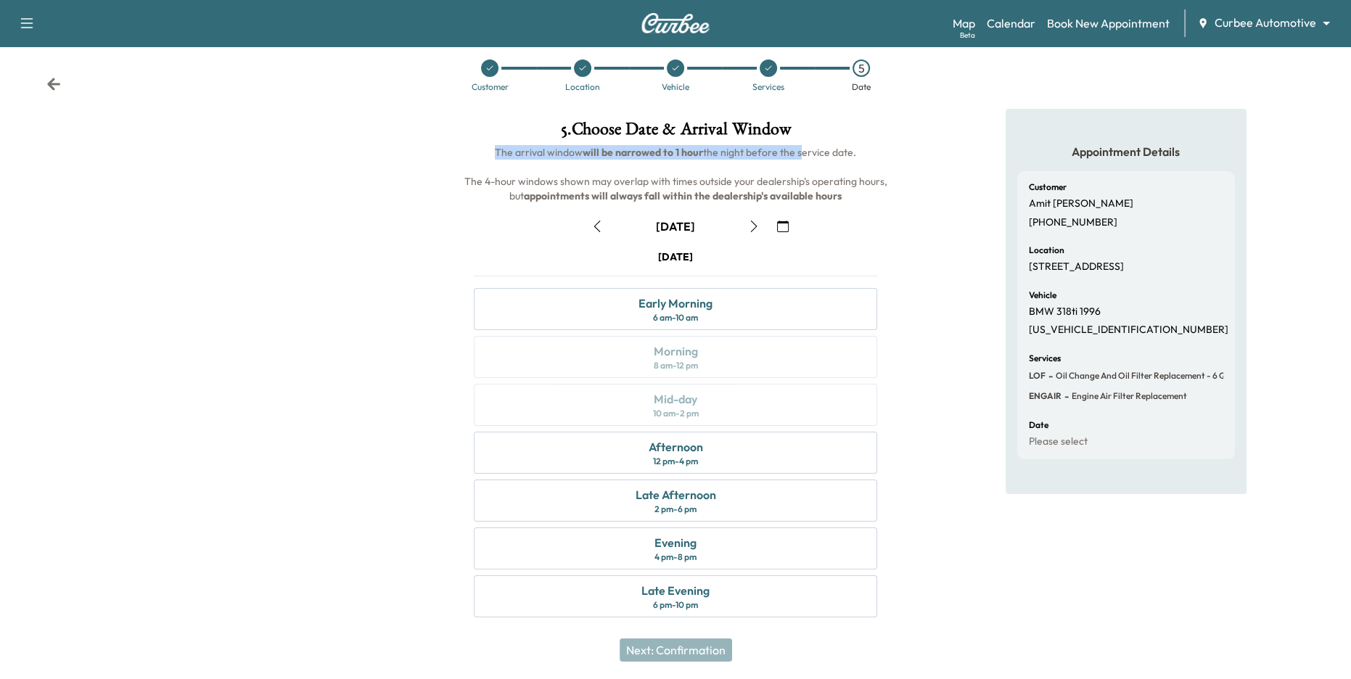
click at [798, 149] on h6 "The arrival window will be narrowed to 1 hour the night before the service date…" at bounding box center [675, 174] width 427 height 58
click at [838, 160] on h6 "The arrival window will be narrowed to 1 hour the night before the service date…" at bounding box center [675, 174] width 427 height 58
click at [701, 457] on div "Afternoon 12 pm - 4 pm" at bounding box center [676, 453] width 404 height 42
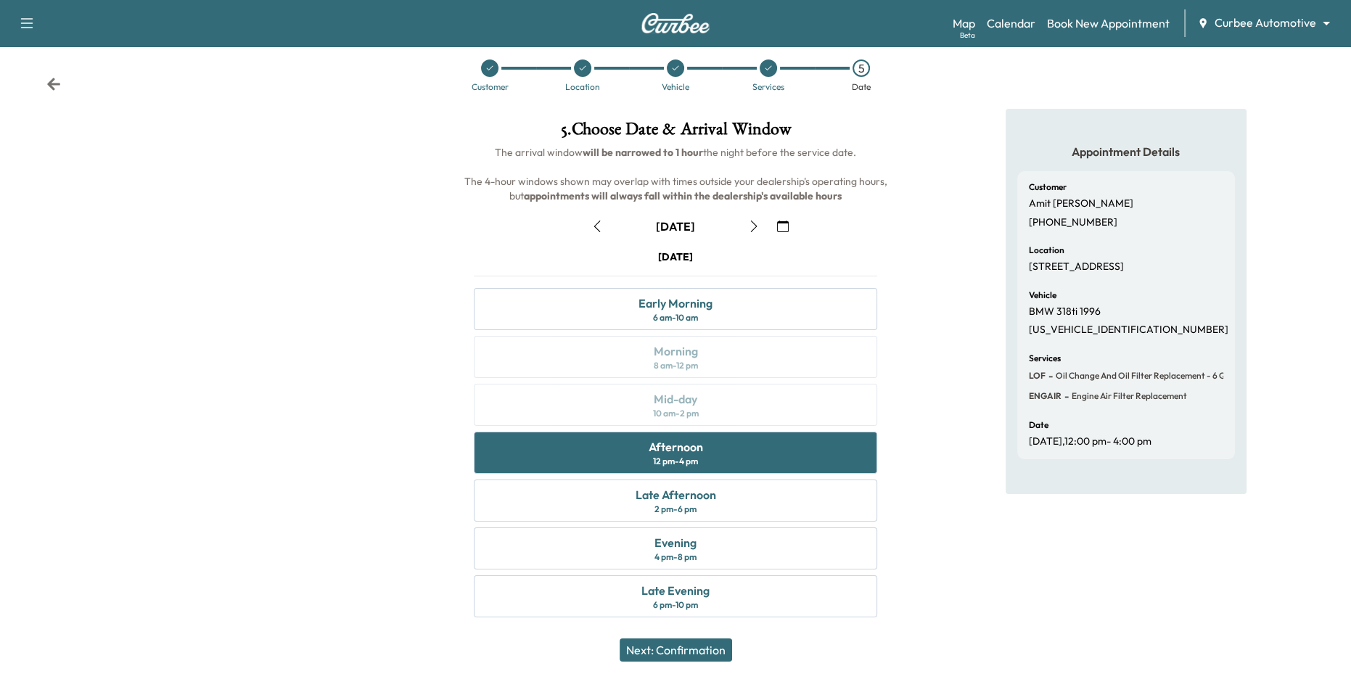
click at [695, 652] on button "Next: Confirmation" at bounding box center [676, 649] width 112 height 23
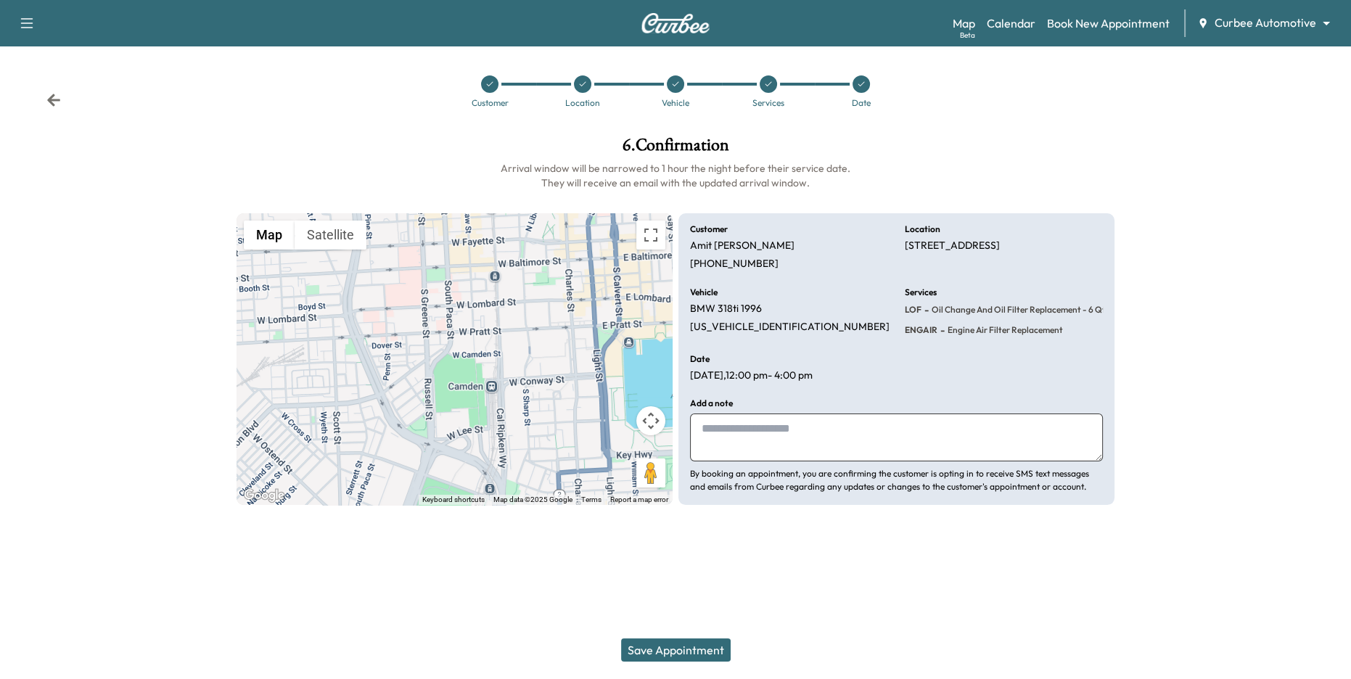
click at [779, 445] on textarea at bounding box center [896, 438] width 413 height 48
type textarea "**********"
click at [692, 649] on button "Save Appointment" at bounding box center [676, 649] width 110 height 23
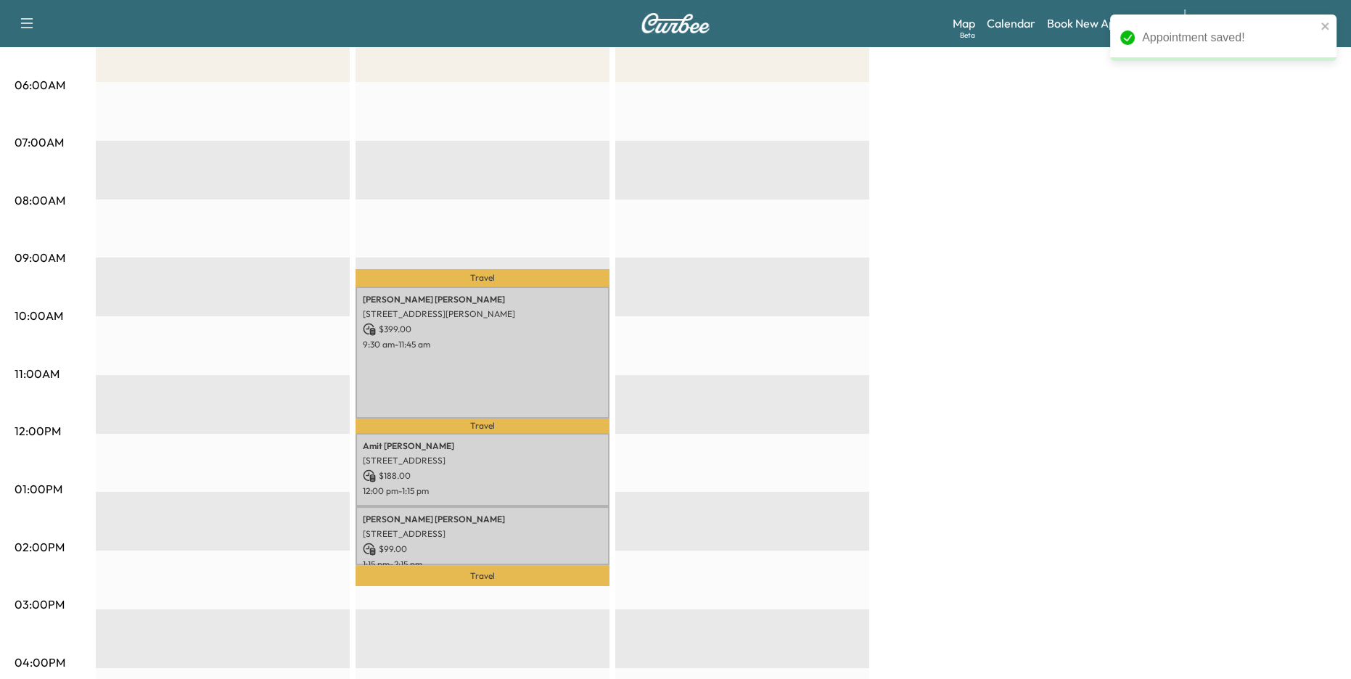
scroll to position [276, 0]
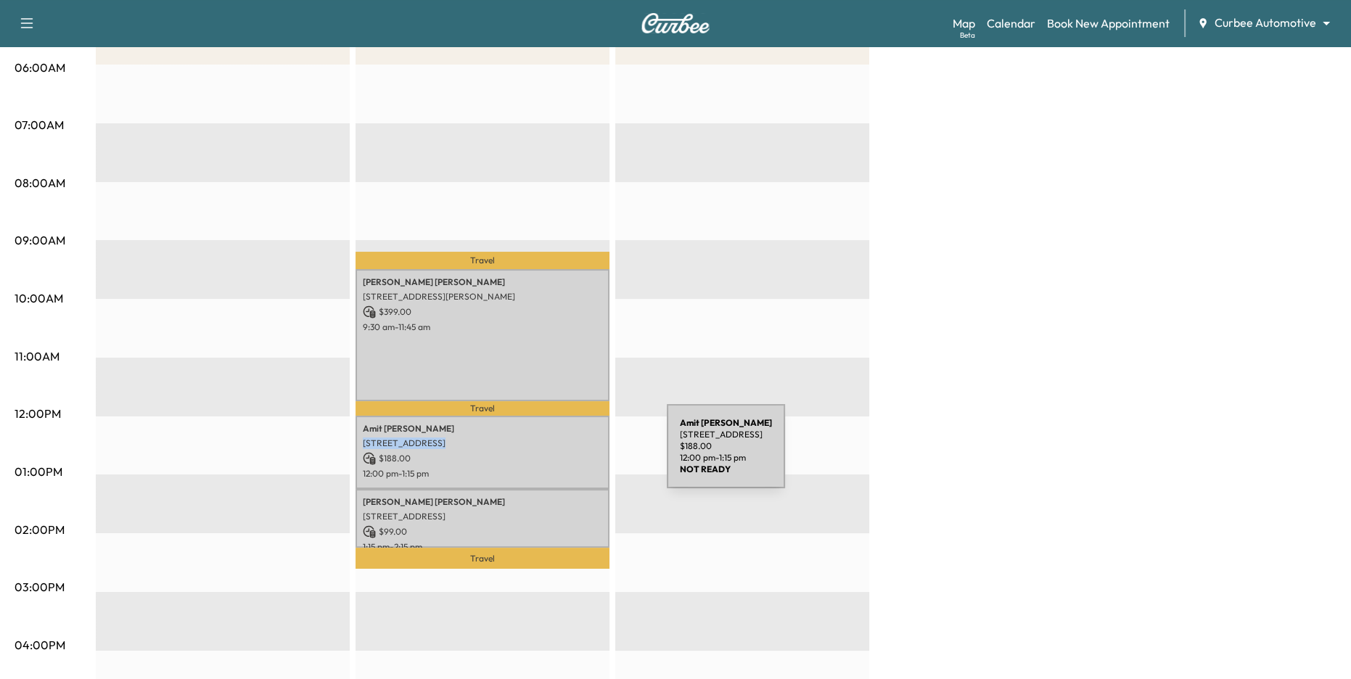
drag, startPoint x: 357, startPoint y: 440, endPoint x: 559, endPoint y: 455, distance: 203.0
click at [559, 455] on div "[PERSON_NAME] [STREET_ADDRESS] $ 188.00 12:00 pm - 1:15 pm" at bounding box center [483, 452] width 254 height 73
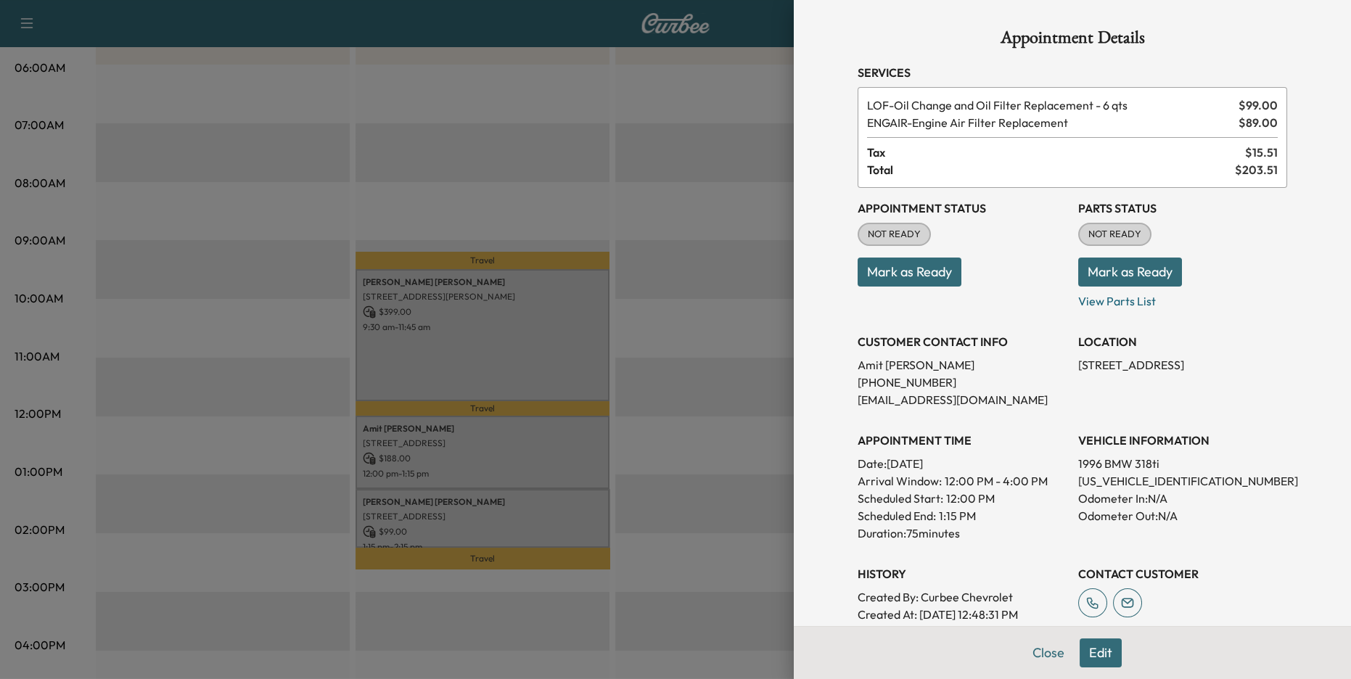
click at [662, 437] on div at bounding box center [675, 339] width 1351 height 679
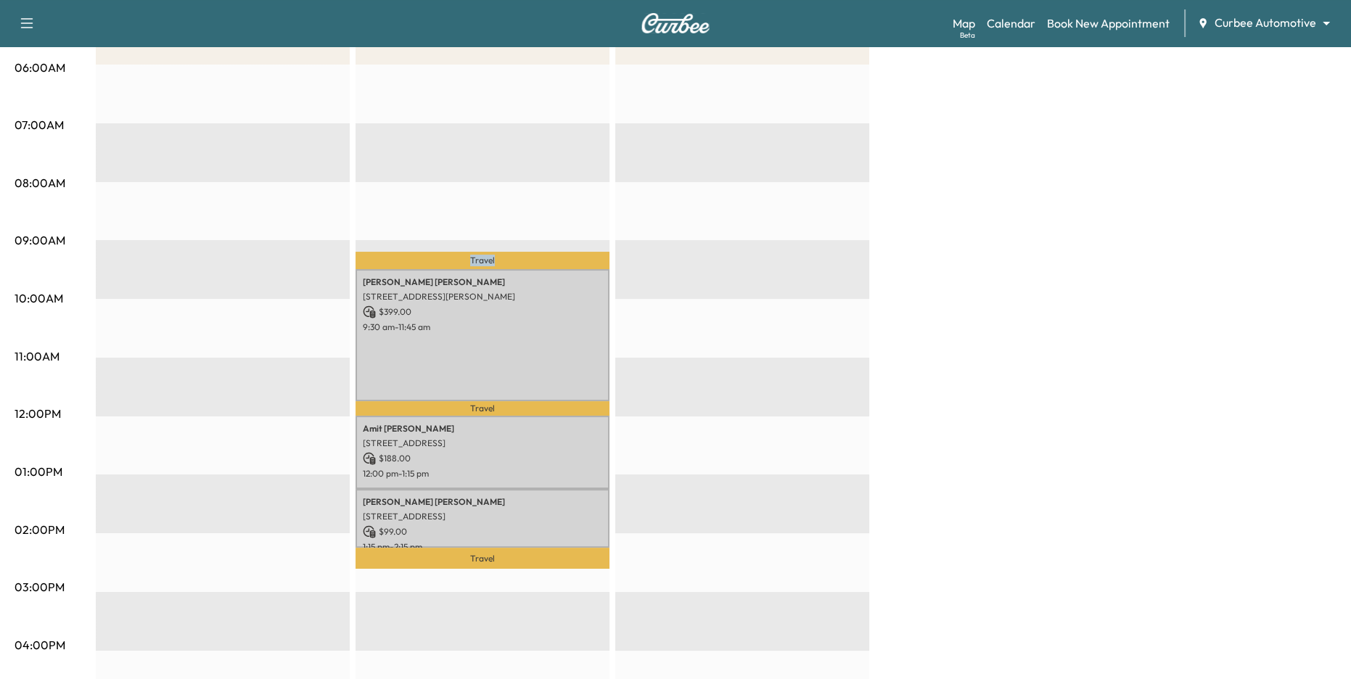
drag, startPoint x: 467, startPoint y: 257, endPoint x: 522, endPoint y: 258, distance: 55.2
click at [522, 258] on p "Travel" at bounding box center [483, 260] width 254 height 17
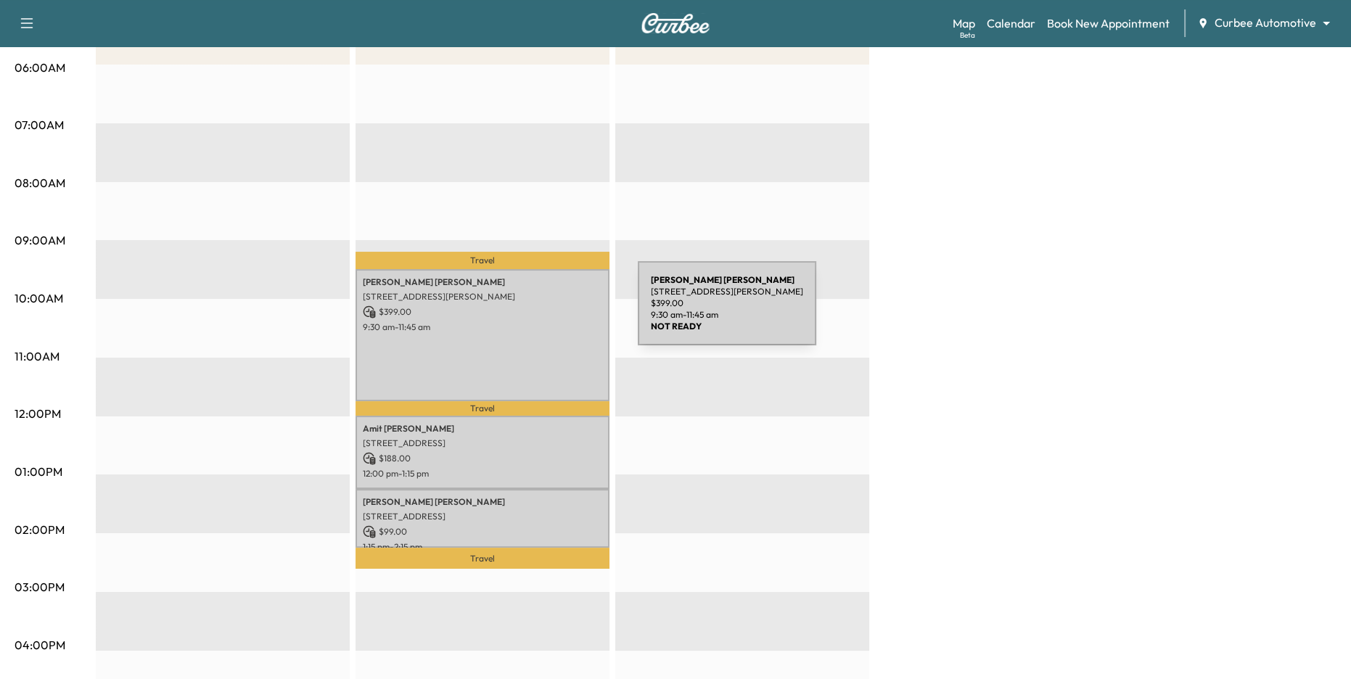
click at [529, 312] on p "$ 399.00" at bounding box center [482, 311] width 239 height 13
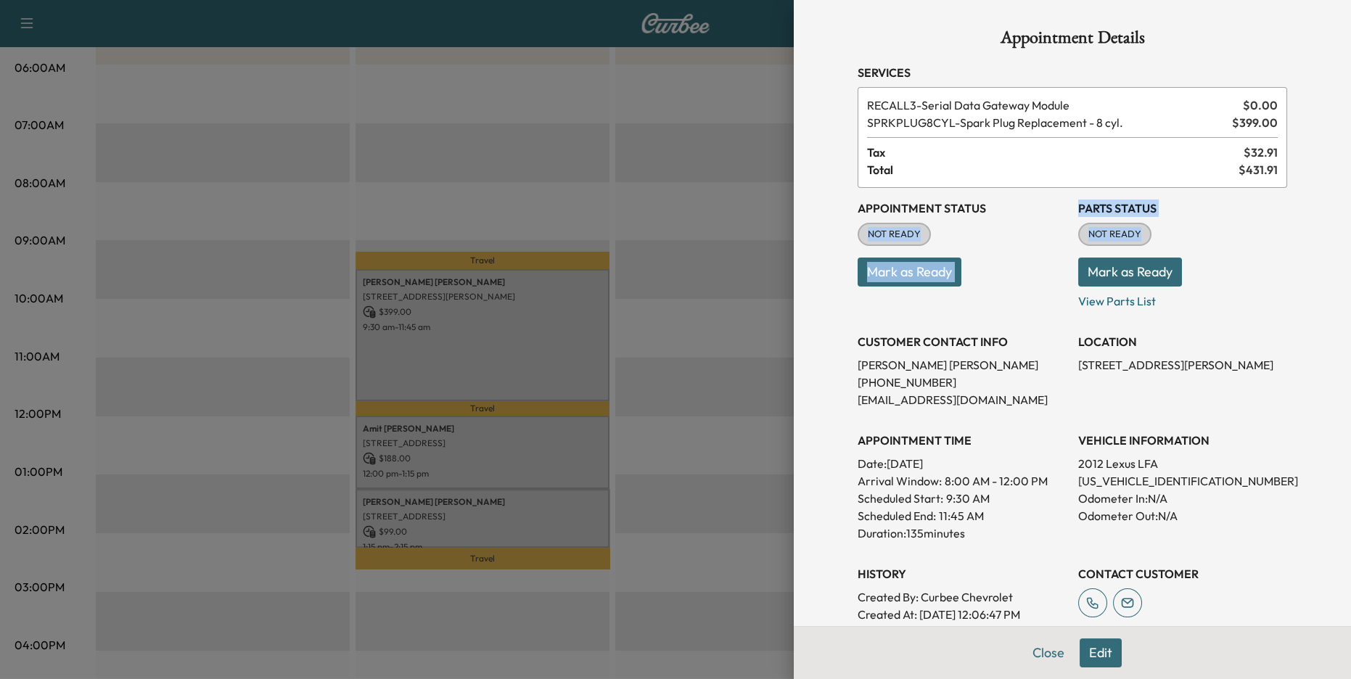
drag, startPoint x: 1111, startPoint y: 205, endPoint x: 1160, endPoint y: 262, distance: 75.1
click at [1159, 249] on div "Appointment Status NOT READY Mark as Ready Parts Status NOT READY Mark as Ready…" at bounding box center [1073, 423] width 430 height 470
click at [1133, 274] on button "Mark as Ready" at bounding box center [1130, 272] width 104 height 29
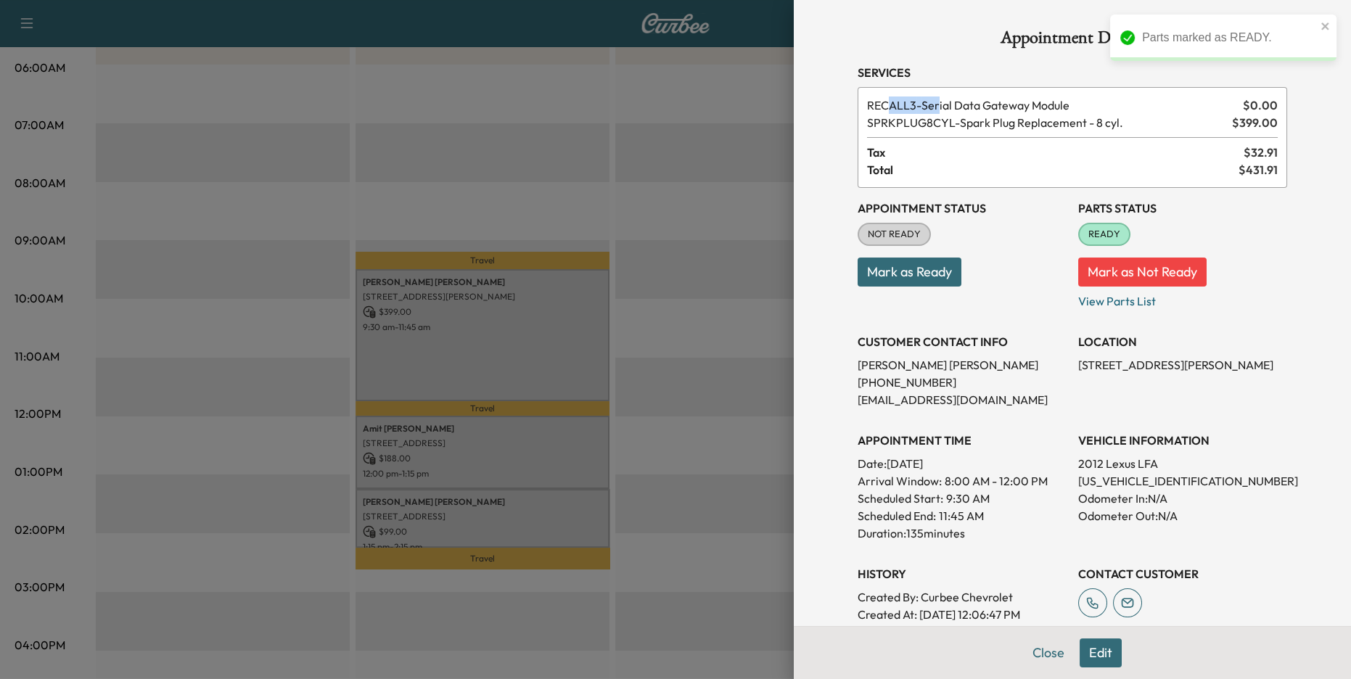
drag, startPoint x: 889, startPoint y: 103, endPoint x: 952, endPoint y: 120, distance: 64.8
click at [953, 113] on div "RECALL3 - Serial Data Gateway Module $ 0.00 SPRKPLUG8CYL - Spark Plug Replaceme…" at bounding box center [1073, 137] width 430 height 101
drag, startPoint x: 930, startPoint y: 134, endPoint x: 987, endPoint y: 134, distance: 57.3
click at [977, 134] on div "RECALL3 - Serial Data Gateway Module $ 0.00 SPRKPLUG8CYL - Spark Plug Replaceme…" at bounding box center [1073, 137] width 430 height 101
click at [966, 266] on p "Mark as Ready" at bounding box center [962, 266] width 209 height 41
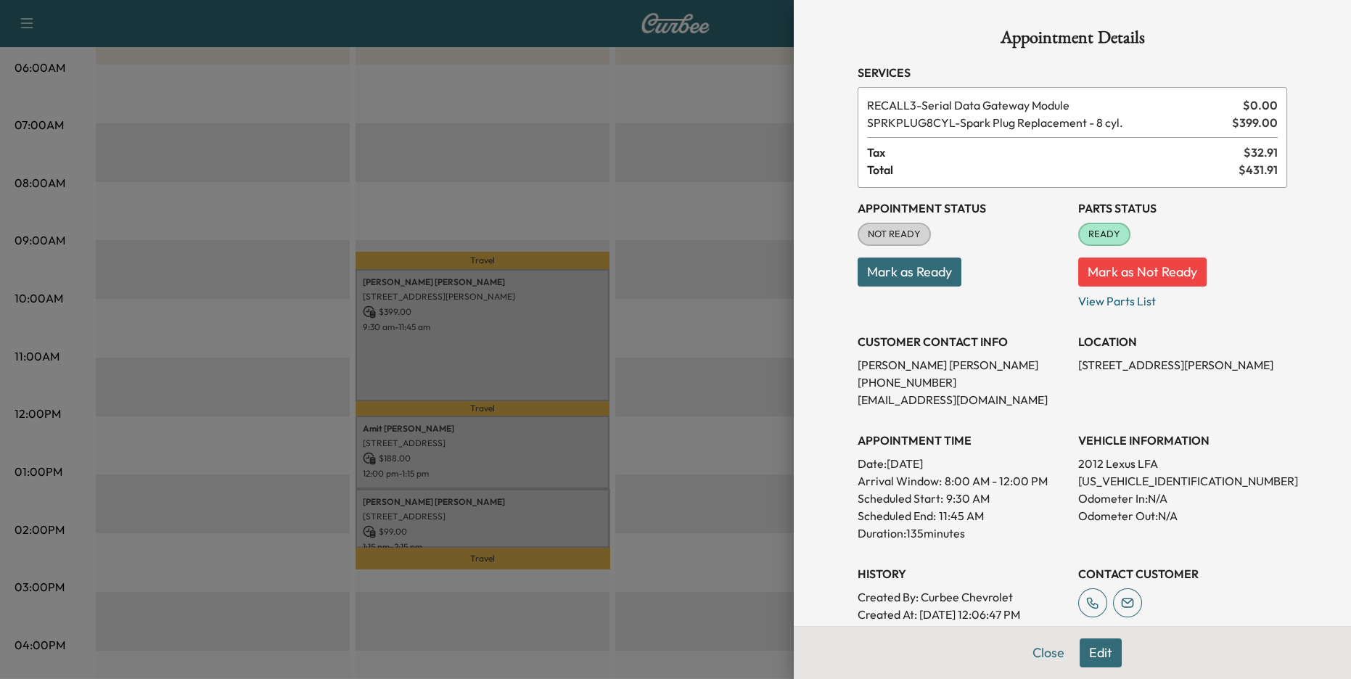
click at [920, 274] on button "Mark as Ready" at bounding box center [910, 272] width 104 height 29
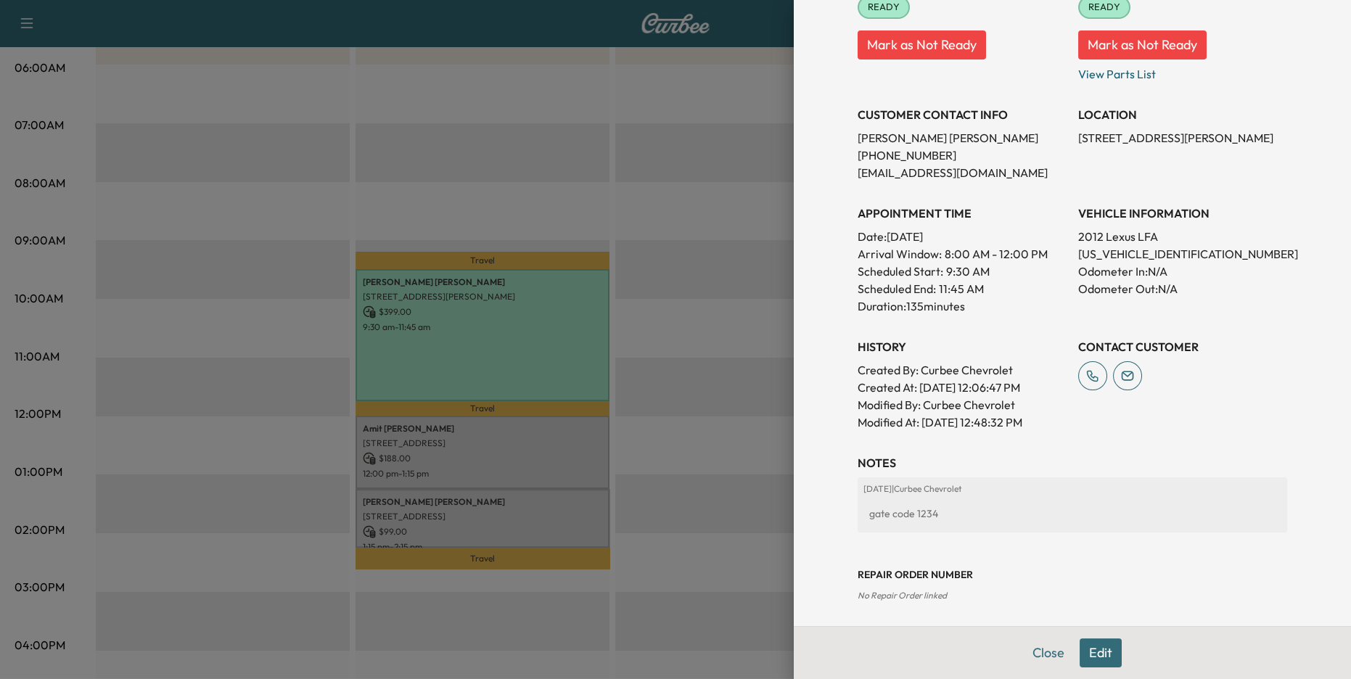
scroll to position [231, 0]
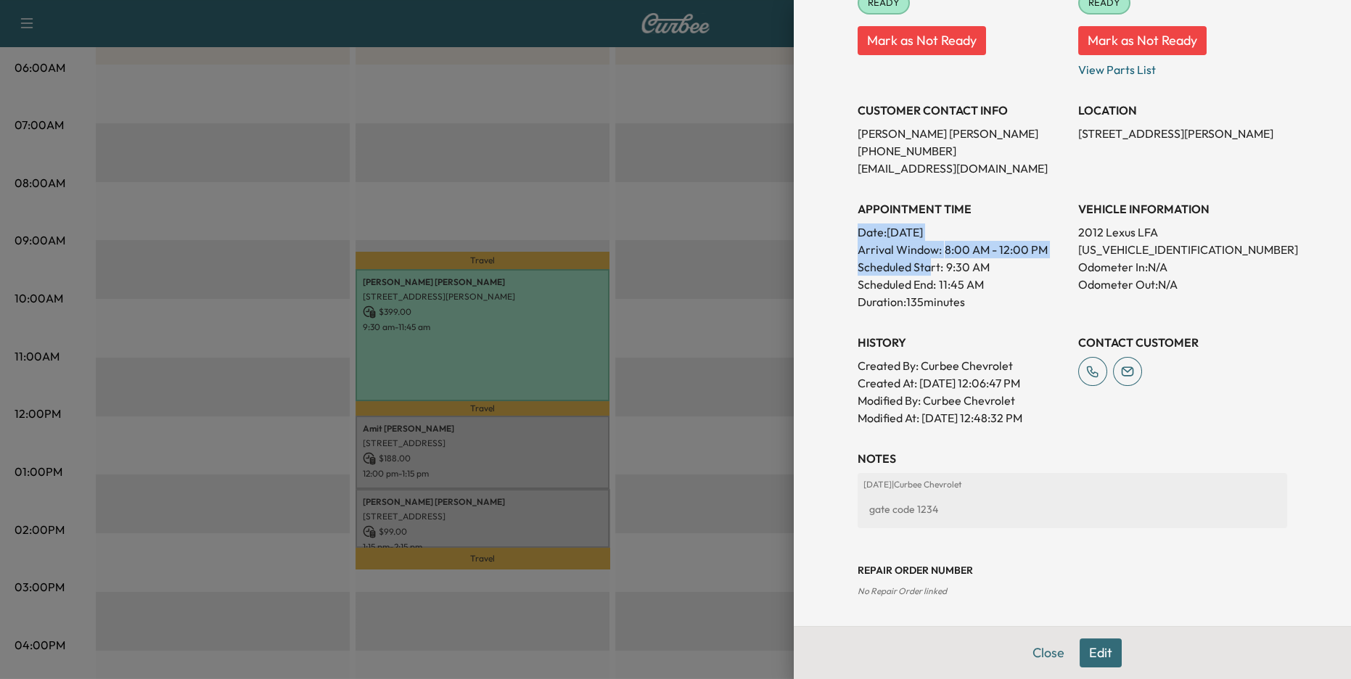
drag, startPoint x: 860, startPoint y: 230, endPoint x: 933, endPoint y: 271, distance: 83.2
click at [933, 271] on div "APPOINTMENT TIME Date: [DATE] Arrival Window: 8:00 AM - 12:00 PM Scheduled Star…" at bounding box center [962, 250] width 209 height 122
click at [968, 255] on span "8:00 AM - 12:00 PM" at bounding box center [996, 249] width 103 height 17
drag, startPoint x: 942, startPoint y: 250, endPoint x: 1037, endPoint y: 249, distance: 95.8
click at [1037, 249] on p "Arrival Window: 8:00 AM - 12:00 PM" at bounding box center [962, 249] width 209 height 17
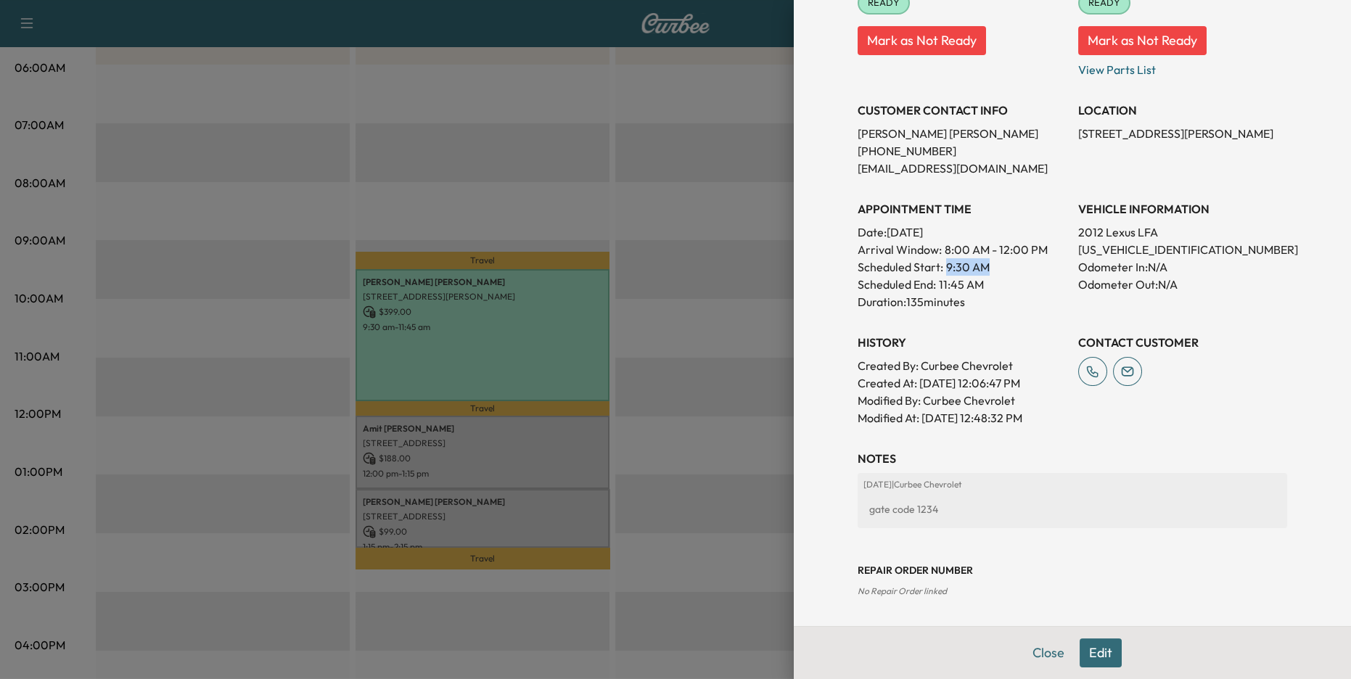
drag, startPoint x: 942, startPoint y: 268, endPoint x: 995, endPoint y: 269, distance: 52.3
click at [995, 269] on div "Scheduled Start: 9:30 AM" at bounding box center [962, 266] width 209 height 17
click at [994, 278] on div "Scheduled End: 11:45 AM" at bounding box center [962, 284] width 209 height 17
drag, startPoint x: 940, startPoint y: 252, endPoint x: 1040, endPoint y: 263, distance: 100.6
click at [1040, 263] on div "APPOINTMENT TIME Date: [DATE] Arrival Window: 8:00 AM - 12:00 PM Scheduled Star…" at bounding box center [962, 250] width 209 height 122
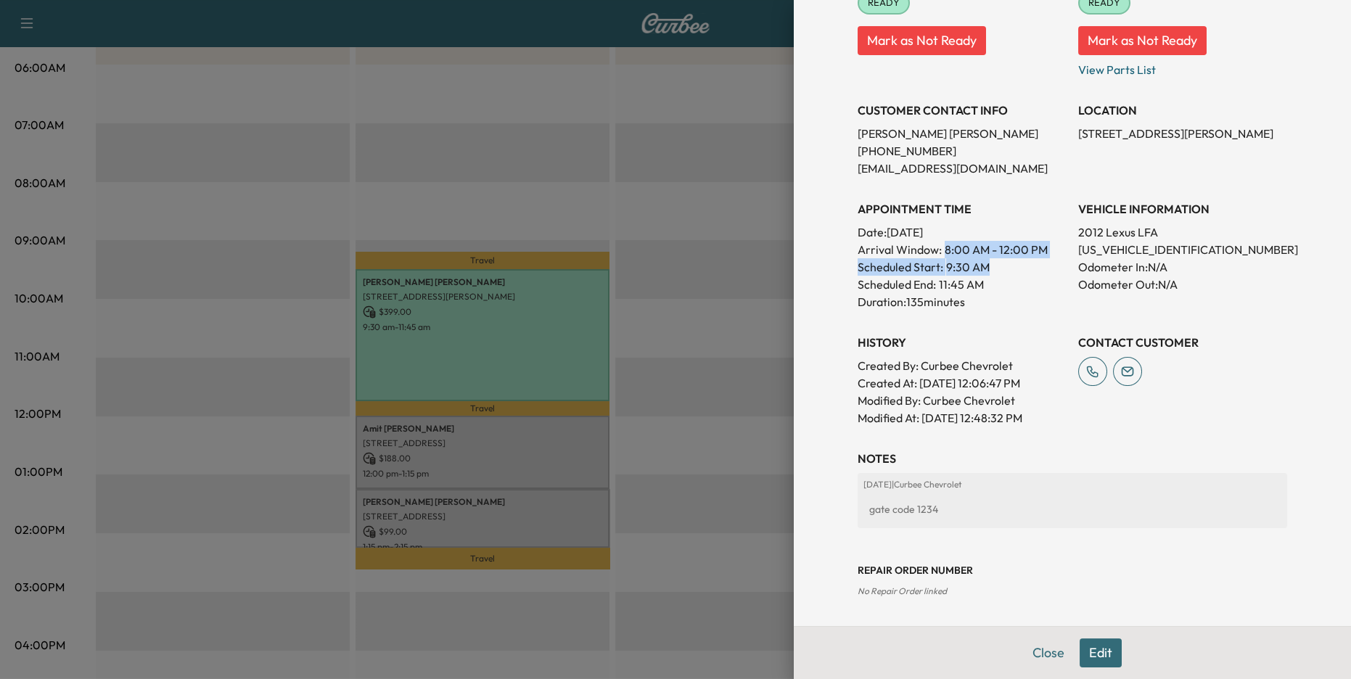
click at [1042, 252] on span "8:00 AM - 12:00 PM" at bounding box center [996, 249] width 103 height 17
drag, startPoint x: 947, startPoint y: 268, endPoint x: 981, endPoint y: 272, distance: 34.4
click at [981, 272] on p "9:30 AM" at bounding box center [968, 266] width 44 height 17
click at [994, 288] on div "Scheduled End: 11:45 AM" at bounding box center [962, 284] width 209 height 17
click at [1047, 651] on button "Close" at bounding box center [1048, 652] width 51 height 29
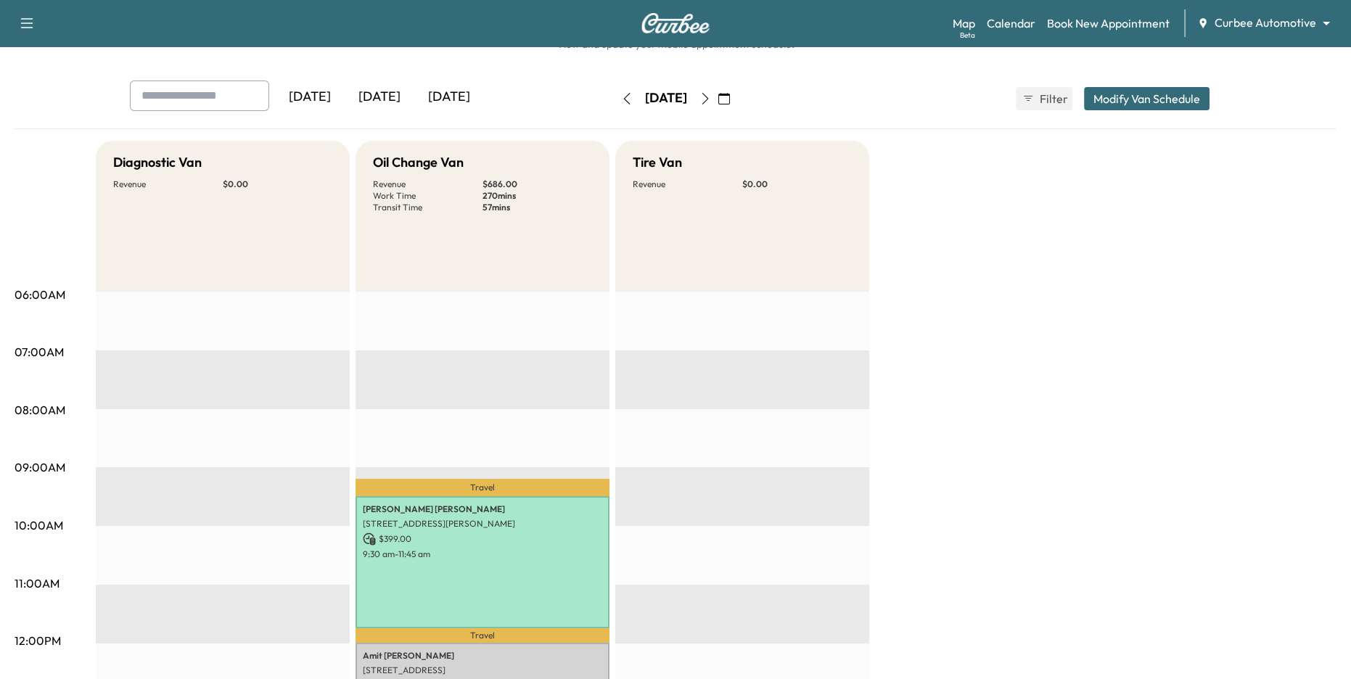
scroll to position [44, 0]
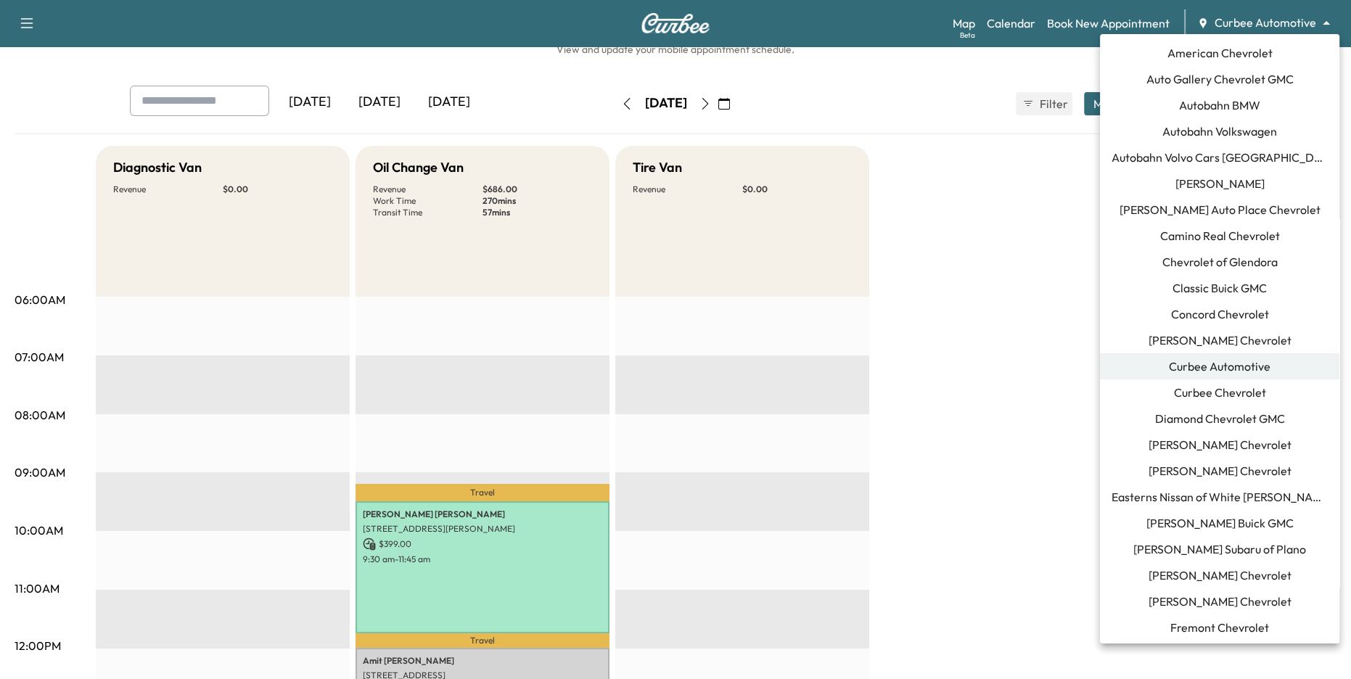
click at [1255, 27] on body "Support Log Out Map Beta Calendar Book New Appointment Curbee Automotive ******…" at bounding box center [675, 295] width 1351 height 679
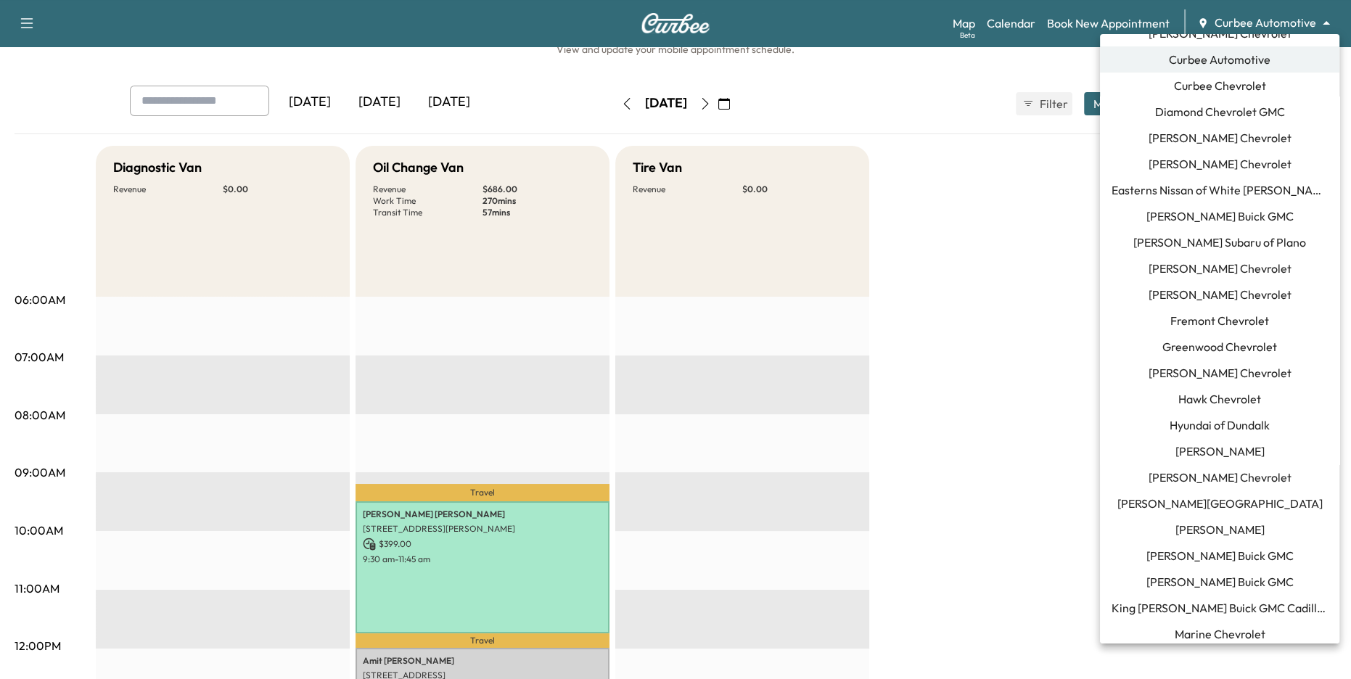
scroll to position [276, 0]
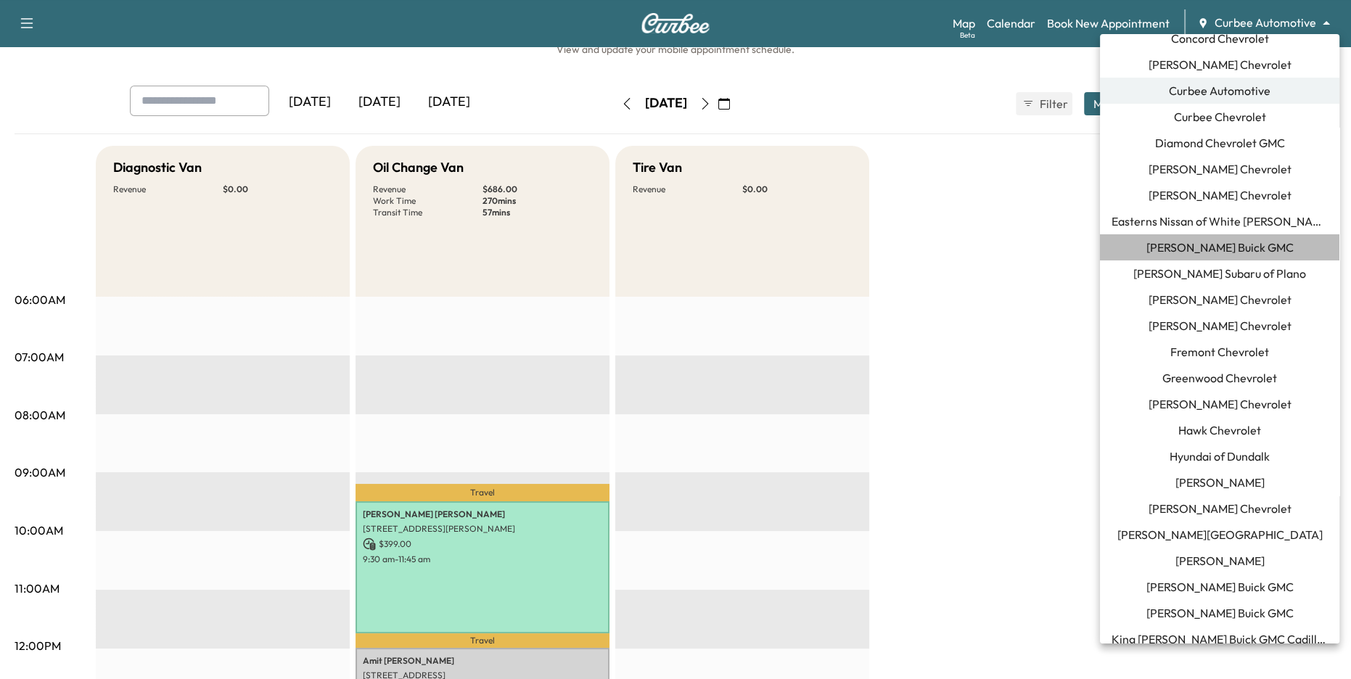
click at [1225, 247] on span "[PERSON_NAME] Buick GMC" at bounding box center [1219, 247] width 147 height 17
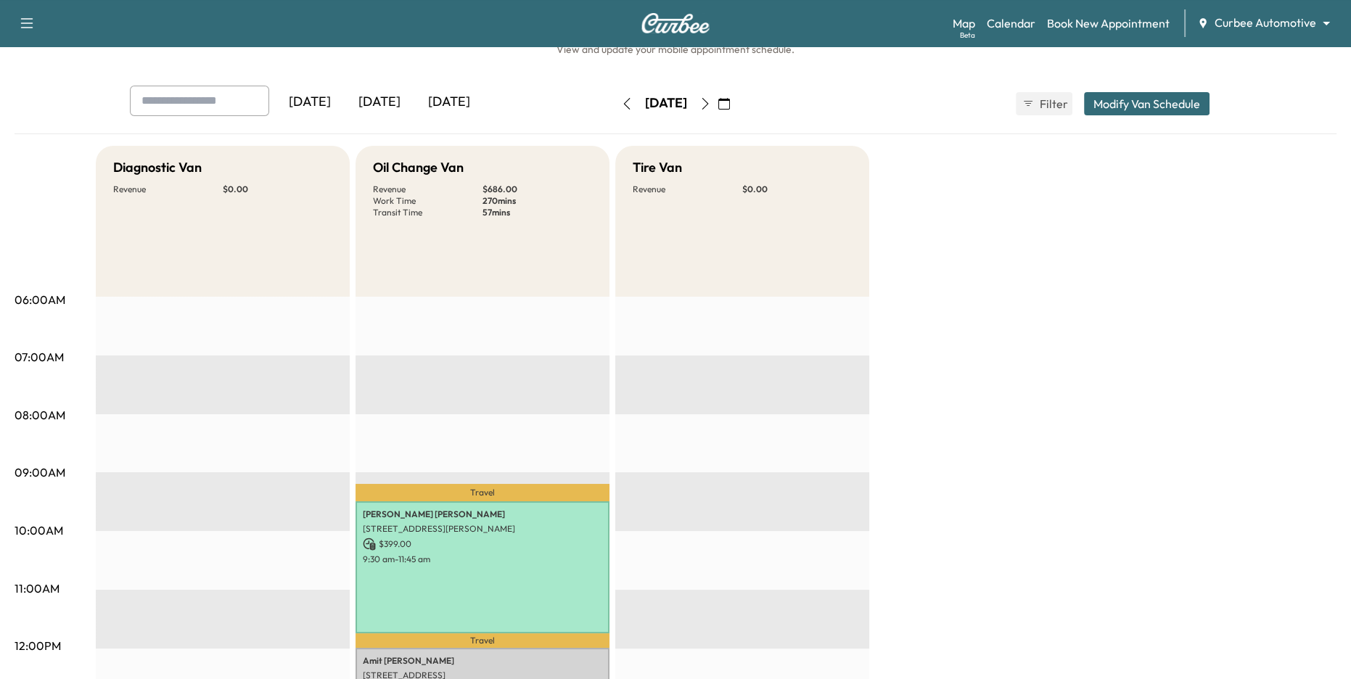
scroll to position [0, 0]
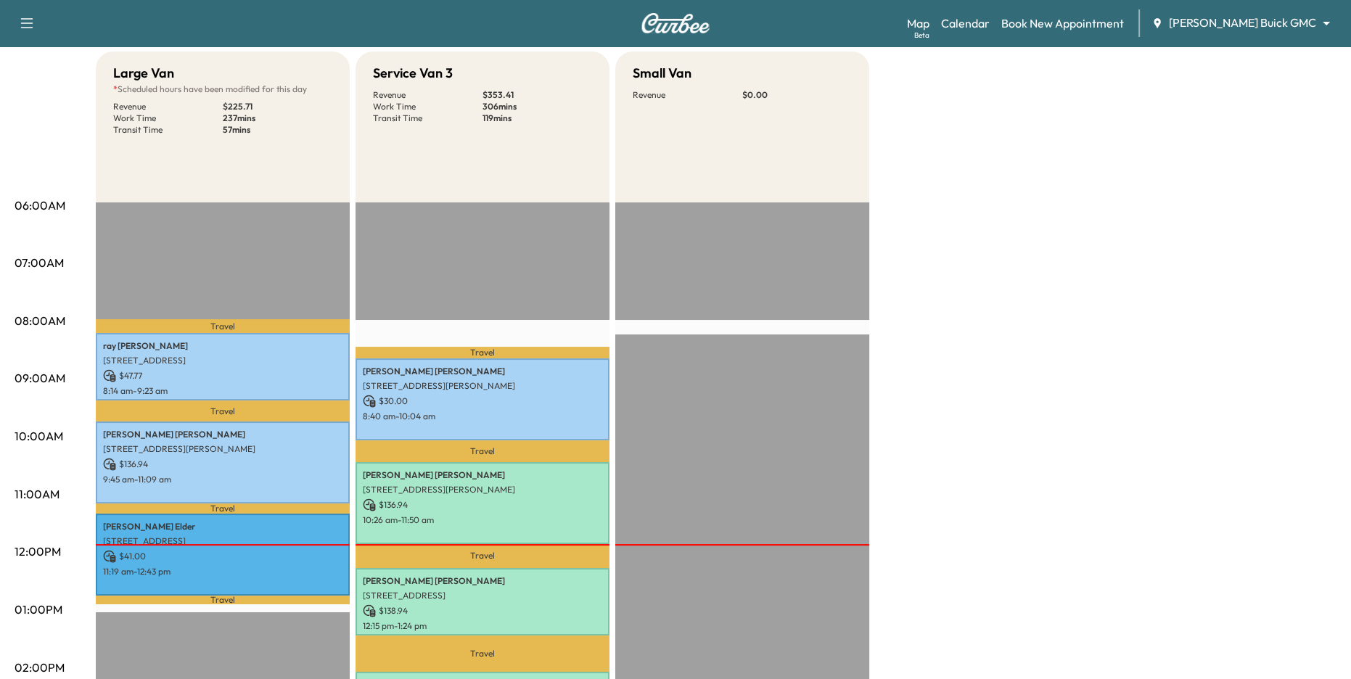
scroll to position [137, 0]
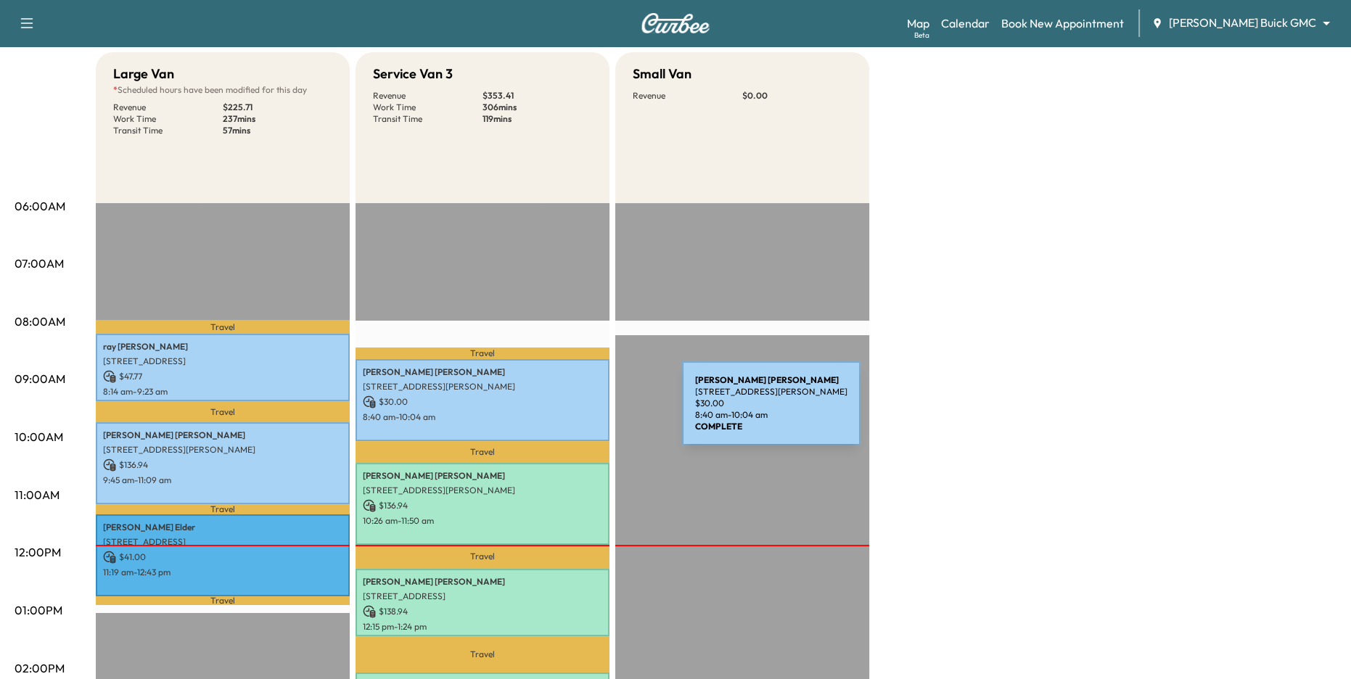
click at [573, 412] on p "8:40 am - 10:04 am" at bounding box center [482, 417] width 239 height 12
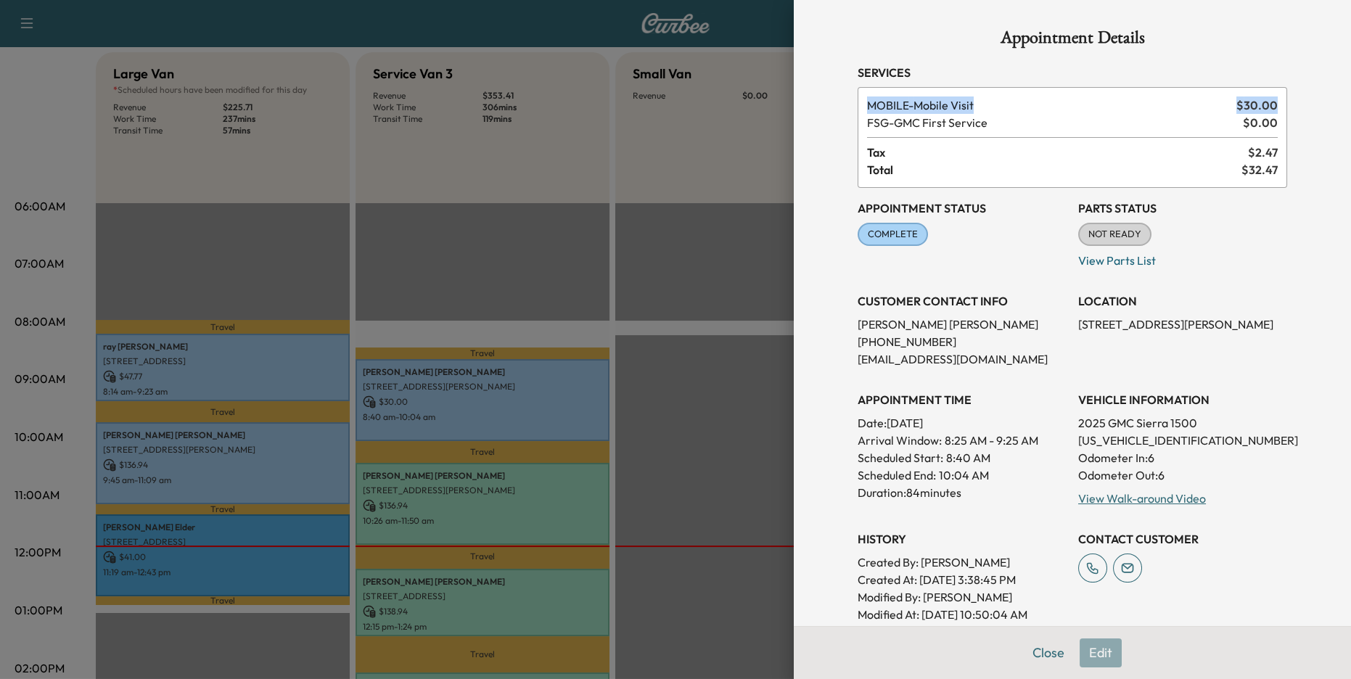
drag, startPoint x: 863, startPoint y: 107, endPoint x: 1281, endPoint y: 107, distance: 417.9
click at [1281, 107] on div "MOBILE - Mobile Visit $ 30.00 FSG - GMC First Service $ 0.00 Tax $ 2.47 Total $…" at bounding box center [1073, 137] width 430 height 101
click at [750, 200] on div at bounding box center [675, 339] width 1351 height 679
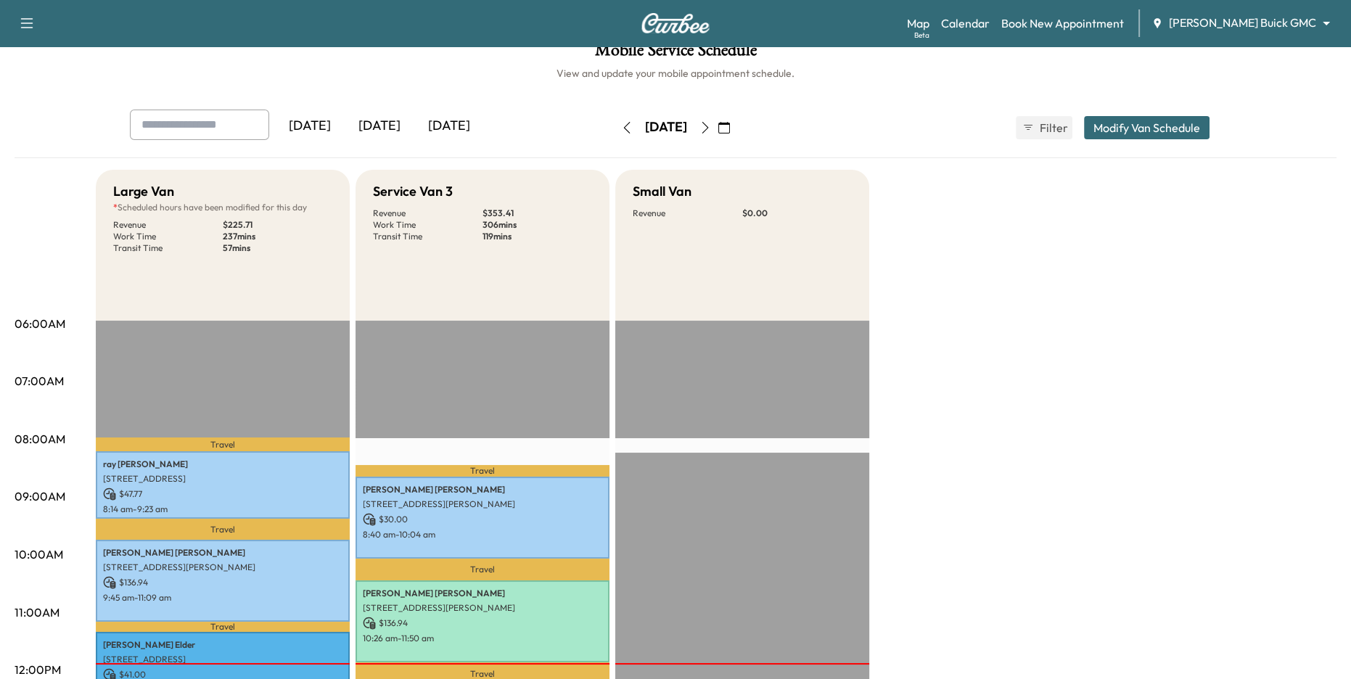
scroll to position [0, 0]
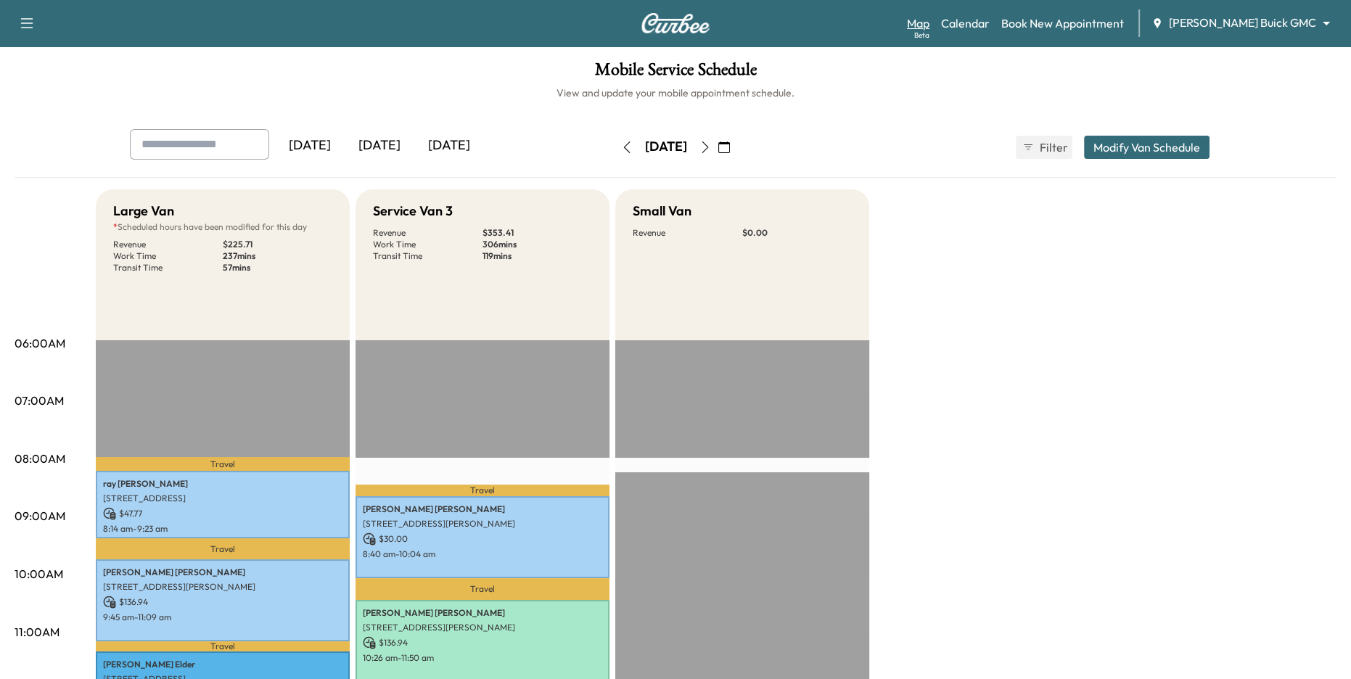
click at [929, 24] on link "Map Beta" at bounding box center [918, 23] width 22 height 17
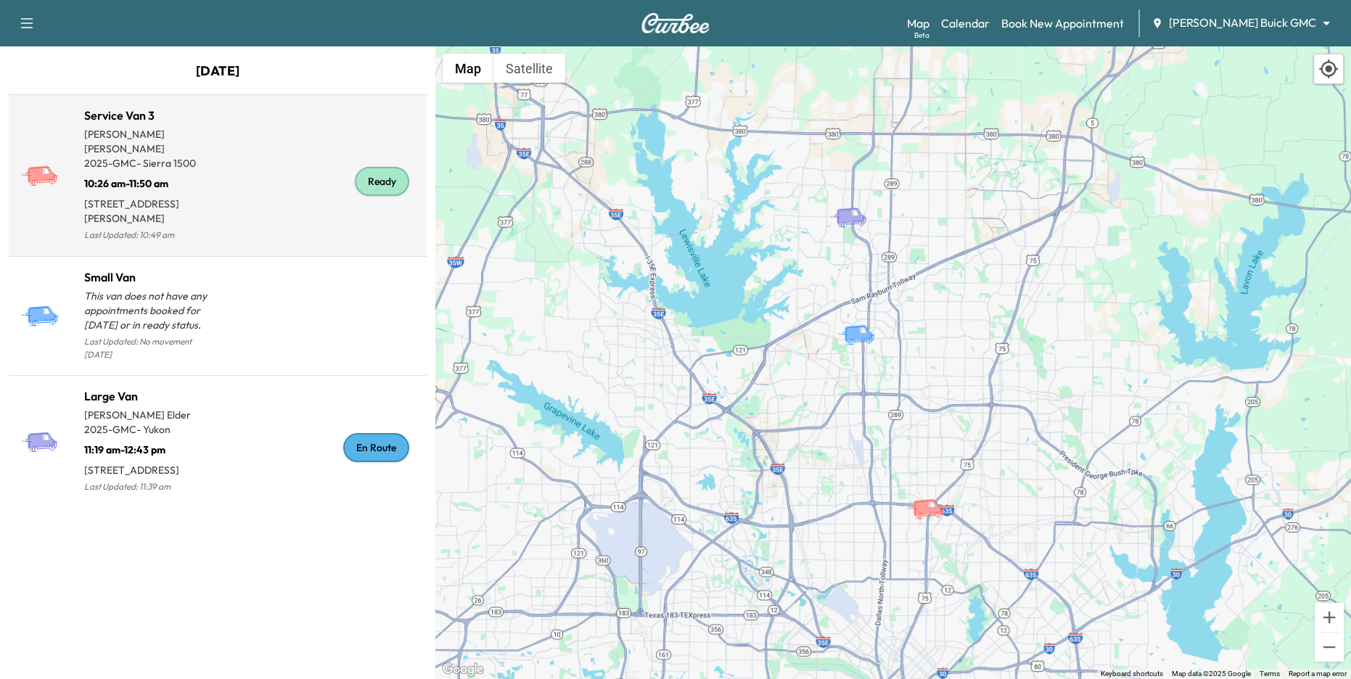
click at [231, 165] on div "Ready" at bounding box center [319, 181] width 203 height 126
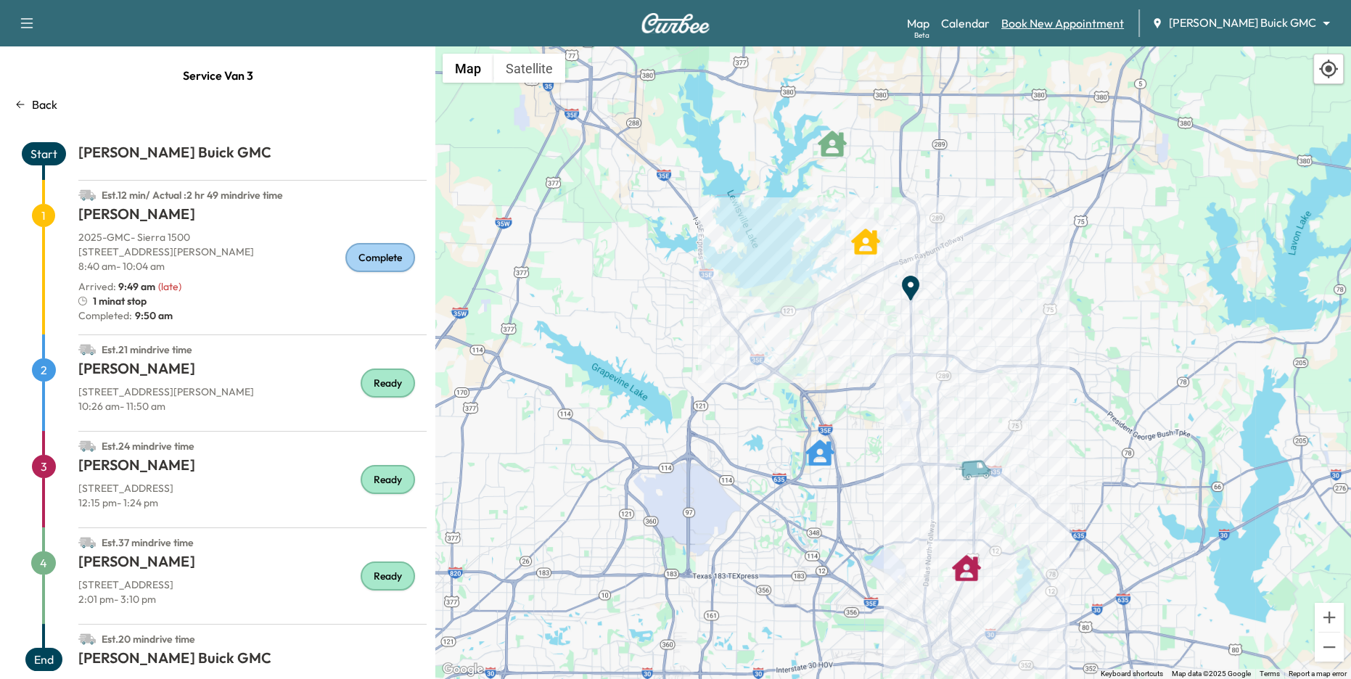
click at [1124, 21] on link "Book New Appointment" at bounding box center [1062, 23] width 123 height 17
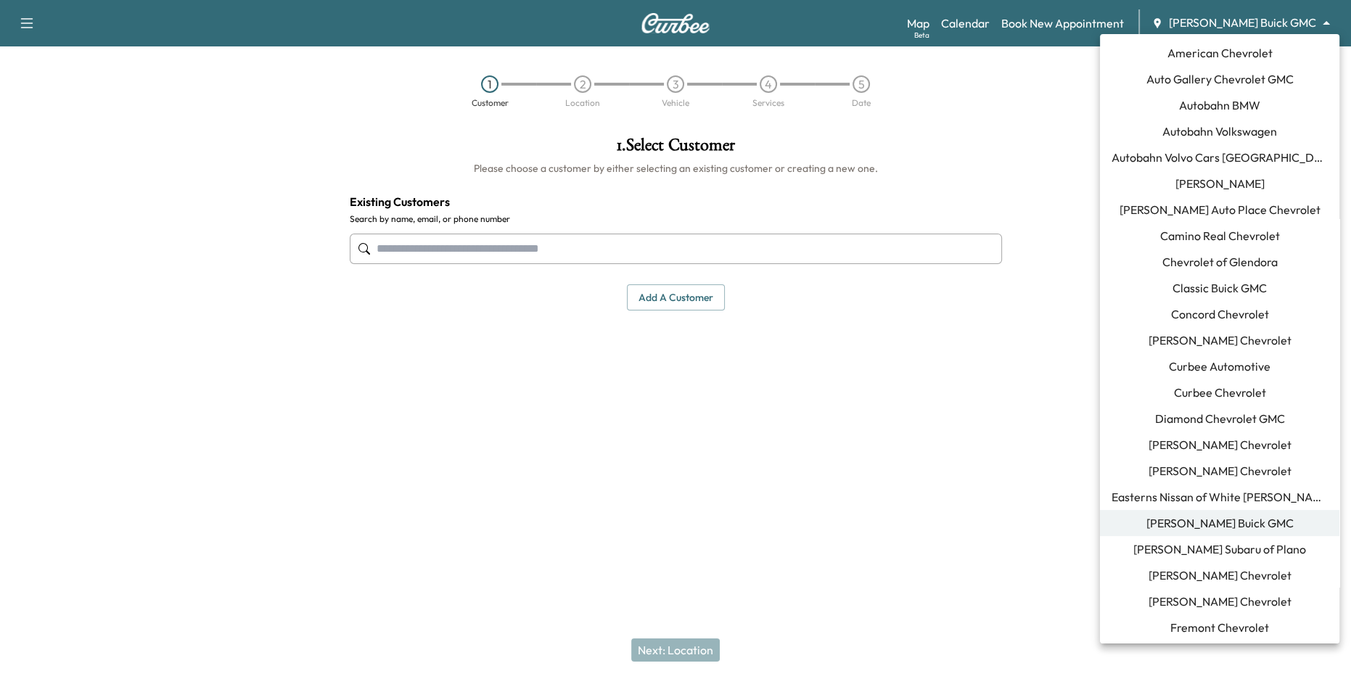
click at [1252, 23] on body "Support Log Out Map Beta Calendar Book New Appointment [PERSON_NAME] Buick GMC …" at bounding box center [675, 339] width 1351 height 679
click at [1238, 366] on span "Curbee Automotive" at bounding box center [1220, 366] width 102 height 17
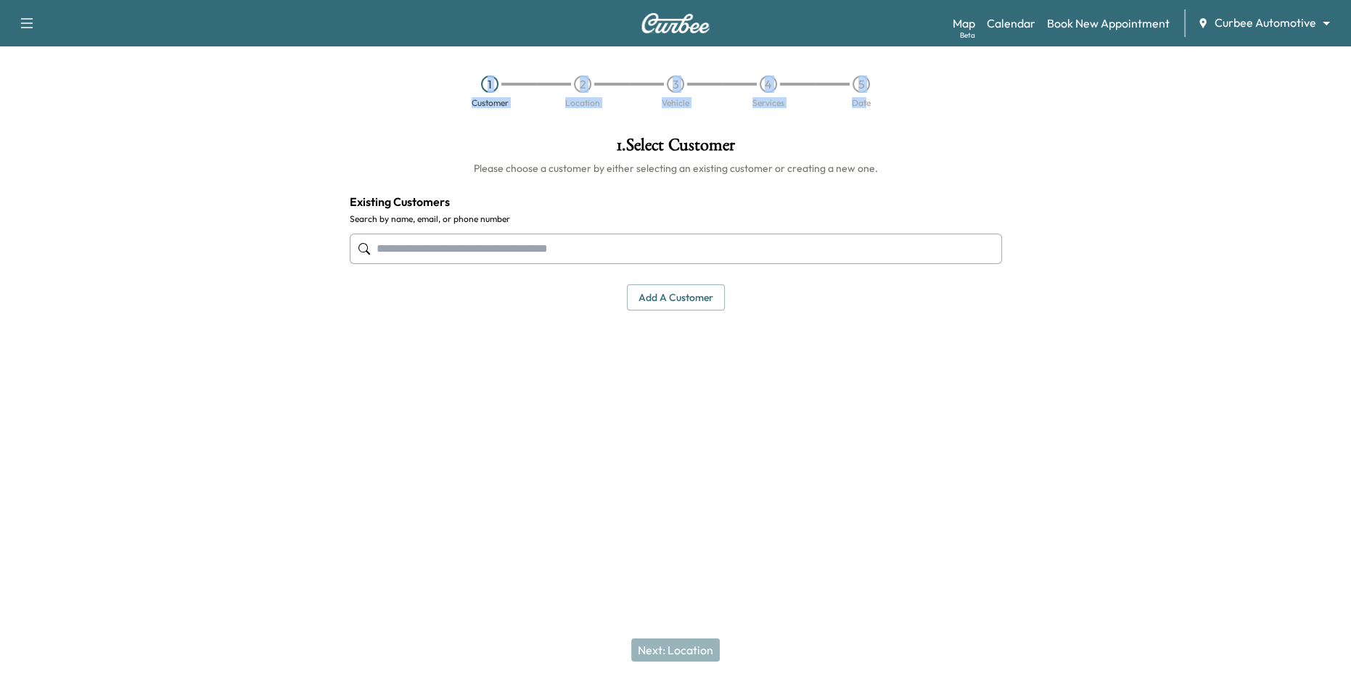
drag, startPoint x: 469, startPoint y: 81, endPoint x: 876, endPoint y: 102, distance: 407.6
click at [868, 102] on div "1 Customer 2 Location 3 Vehicle 4 Services 5 Date" at bounding box center [675, 91] width 464 height 32
click at [907, 98] on div "1 Customer 2 Location 3 Vehicle 4 Services 5 Date" at bounding box center [675, 91] width 1351 height 67
